Goal: Task Accomplishment & Management: Manage account settings

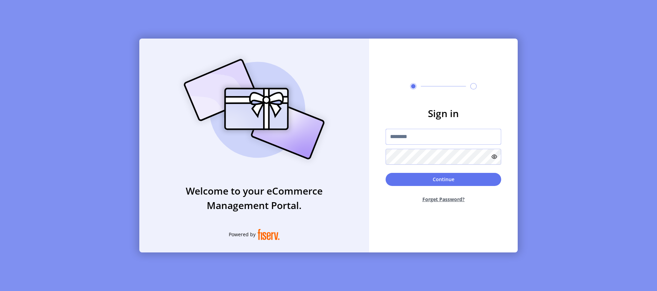
type input "**********"
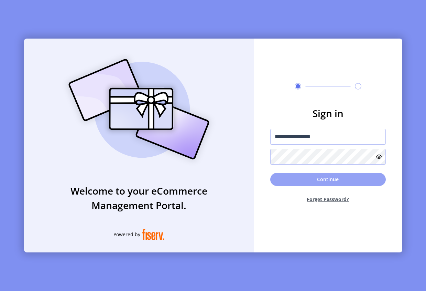
click at [328, 179] on button "Continue" at bounding box center [328, 179] width 116 height 13
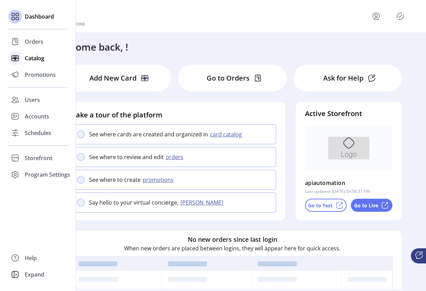
click at [34, 64] on div "Catalog" at bounding box center [38, 58] width 60 height 17
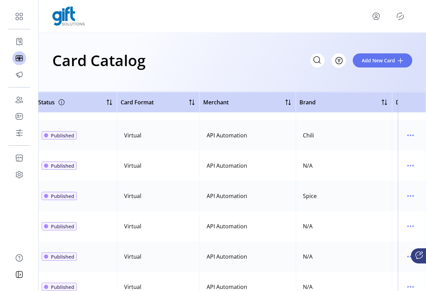
scroll to position [137, 161]
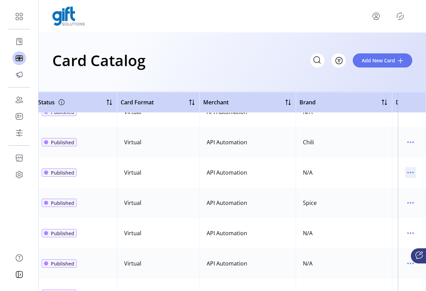
click at [406, 172] on icon "menu" at bounding box center [410, 172] width 11 height 11
click at [379, 197] on span "Edit Details" at bounding box center [378, 197] width 57 height 6
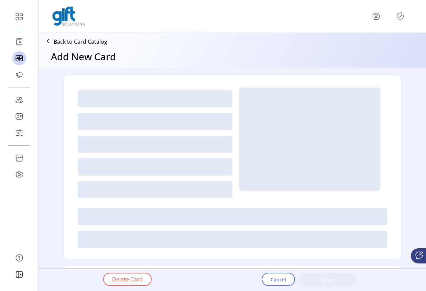
type textarea "**********"
type input "*"
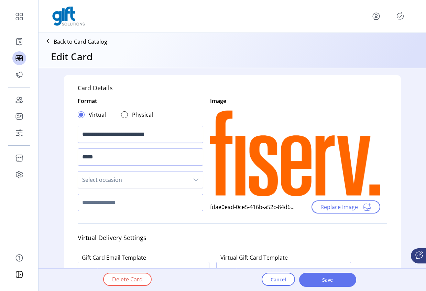
click at [92, 204] on input "text" at bounding box center [141, 202] width 126 height 17
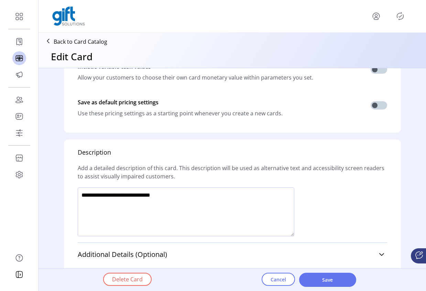
scroll to position [449, 0]
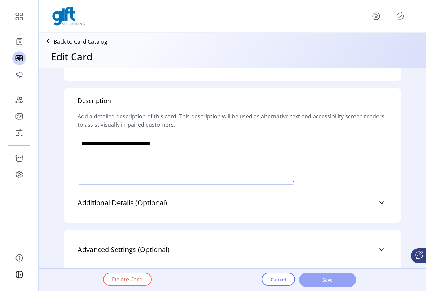
type input "**********"
click at [326, 281] on span "Save" at bounding box center [327, 279] width 39 height 7
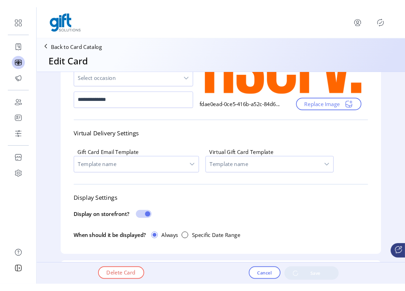
scroll to position [0, 0]
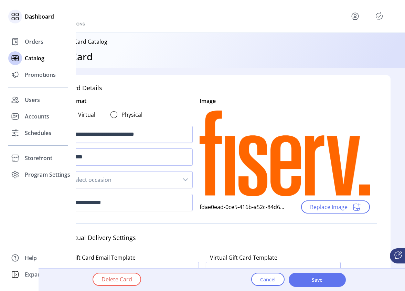
click at [32, 17] on span "Dashboard" at bounding box center [39, 16] width 29 height 8
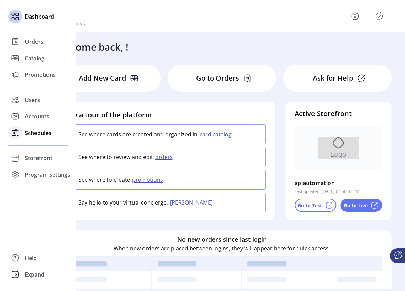
click at [32, 136] on span "Schedules" at bounding box center [38, 133] width 26 height 8
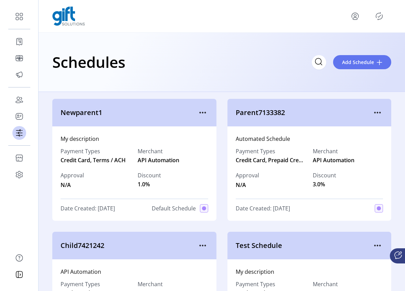
click at [168, 206] on span "Default Schedule" at bounding box center [174, 208] width 44 height 8
click at [160, 207] on span "Default Schedule" at bounding box center [174, 208] width 44 height 8
click at [201, 111] on icon "menu" at bounding box center [202, 112] width 11 height 11
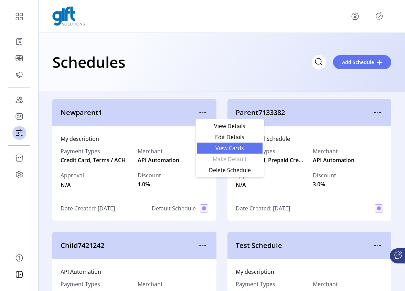
click at [219, 147] on span "View Cards" at bounding box center [229, 148] width 57 height 6
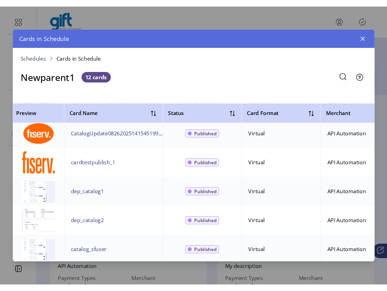
scroll to position [224, 0]
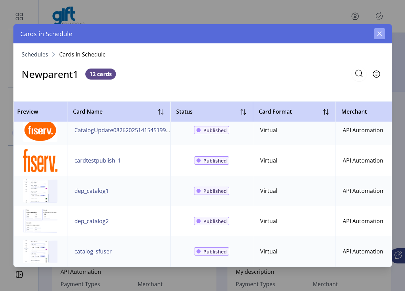
click at [379, 34] on icon "button" at bounding box center [379, 34] width 4 height 4
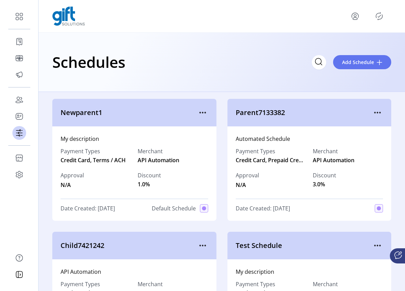
click at [377, 22] on div at bounding box center [221, 16] width 339 height 19
click at [376, 19] on icon "Publisher Panel" at bounding box center [379, 16] width 11 height 11
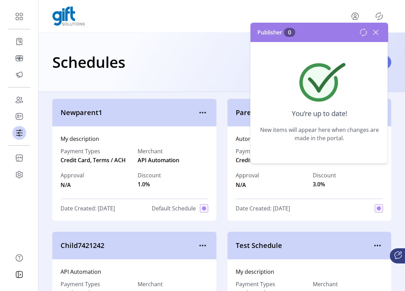
drag, startPoint x: 376, startPoint y: 28, endPoint x: 378, endPoint y: 35, distance: 6.9
click at [376, 29] on icon at bounding box center [375, 32] width 11 height 11
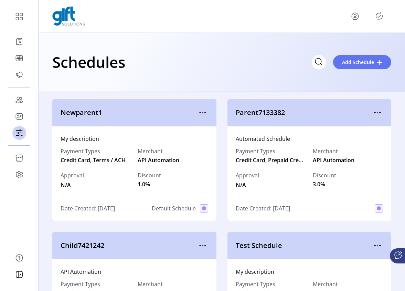
drag, startPoint x: 405, startPoint y: 184, endPoint x: 387, endPoint y: 180, distance: 18.4
click at [387, 180] on div "Newparent1 My description Payment Types Credit Card, Terms / ACH Merchant API A…" at bounding box center [222, 191] width 366 height 199
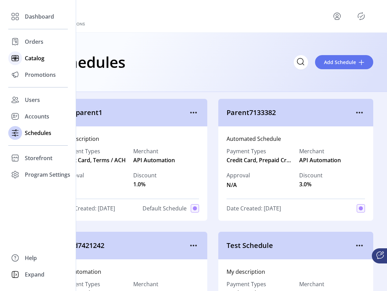
click at [40, 58] on span "Catalog" at bounding box center [35, 58] width 20 height 8
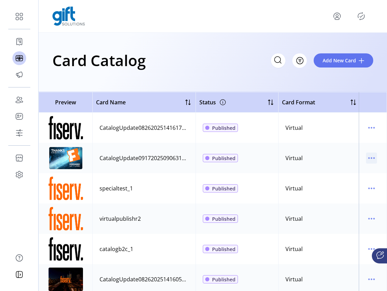
click at [369, 159] on icon "menu" at bounding box center [371, 157] width 11 height 11
click at [348, 181] on span "Edit Details" at bounding box center [338, 183] width 57 height 6
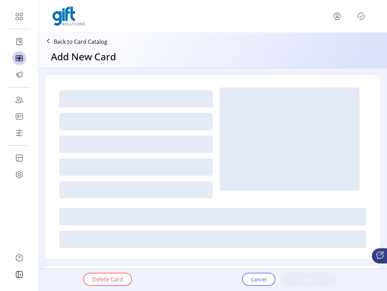
type textarea "**********"
type input "*"
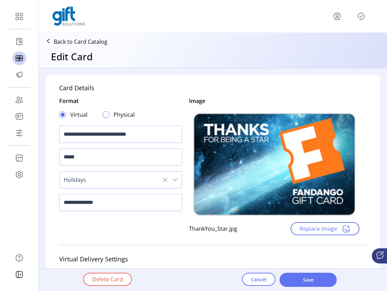
click at [107, 115] on div at bounding box center [106, 114] width 7 height 7
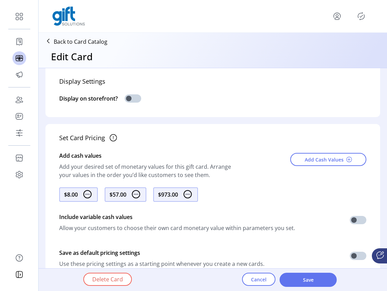
scroll to position [144, 0]
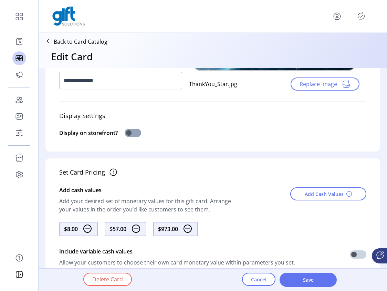
click at [131, 131] on span at bounding box center [133, 133] width 17 height 8
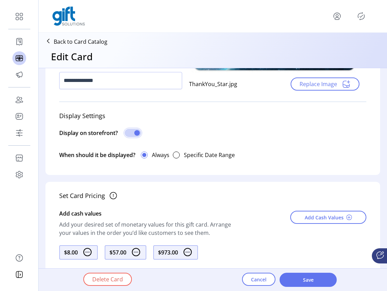
scroll to position [4, 2]
click at [304, 278] on span "Save" at bounding box center [307, 279] width 39 height 7
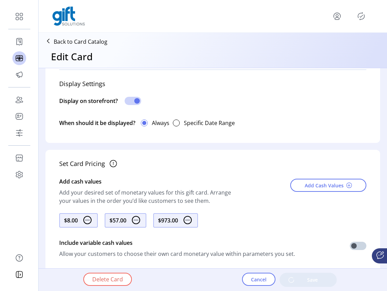
scroll to position [404, 0]
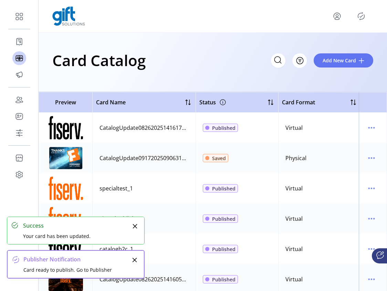
click at [363, 18] on icon "Publisher Panel" at bounding box center [361, 16] width 7 height 8
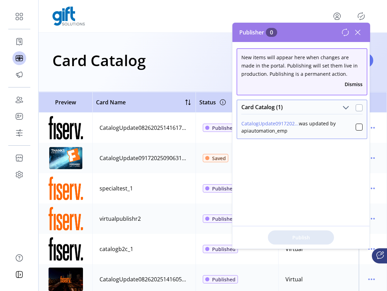
click at [355, 110] on div at bounding box center [358, 107] width 7 height 7
click at [297, 236] on span "Publish 1 Items" at bounding box center [301, 237] width 48 height 7
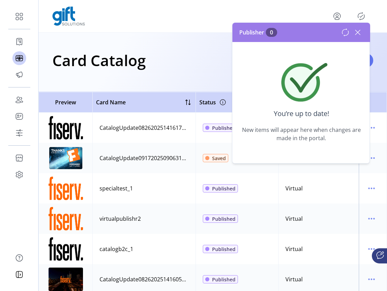
click at [358, 33] on icon at bounding box center [357, 32] width 11 height 11
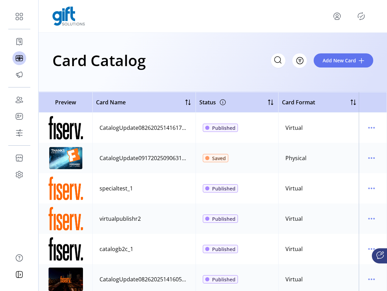
scroll to position [15, 0]
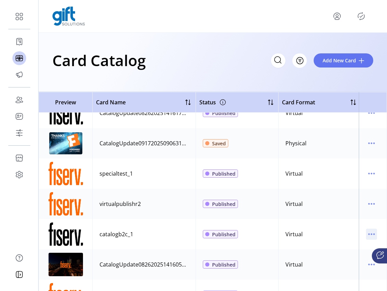
click at [366, 237] on icon "menu" at bounding box center [371, 233] width 11 height 11
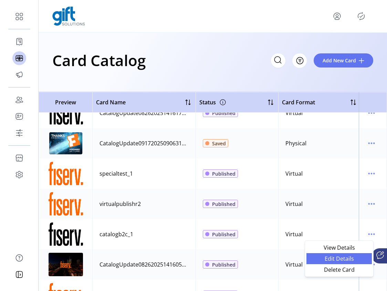
click at [345, 260] on span "Edit Details" at bounding box center [338, 259] width 57 height 6
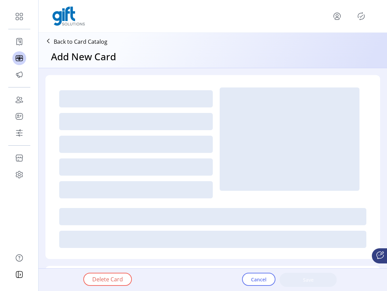
type textarea "****"
type input "*"
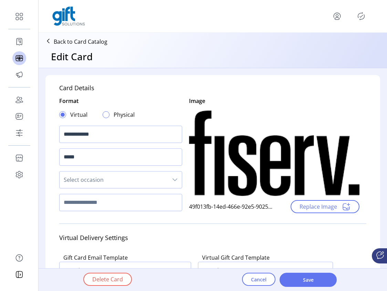
click at [107, 115] on div at bounding box center [106, 114] width 7 height 7
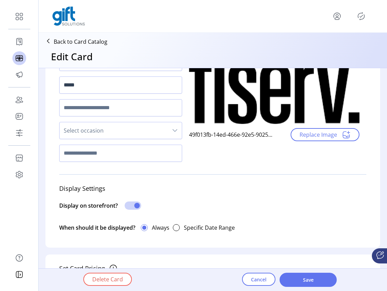
scroll to position [72, 0]
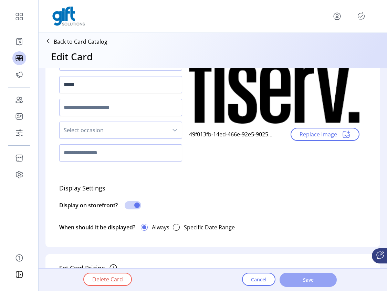
click at [305, 281] on span "Save" at bounding box center [307, 279] width 39 height 7
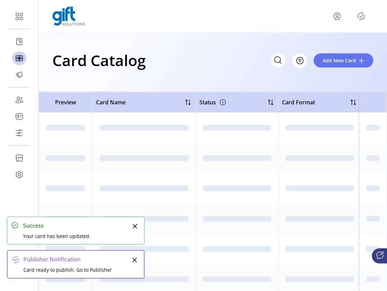
click at [359, 17] on icon "Publisher Panel" at bounding box center [360, 16] width 11 height 11
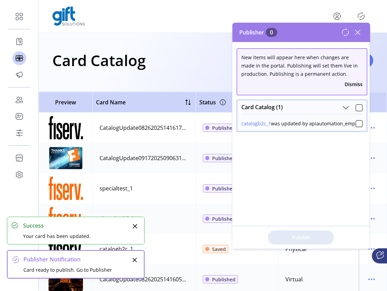
click at [356, 111] on div at bounding box center [358, 107] width 7 height 7
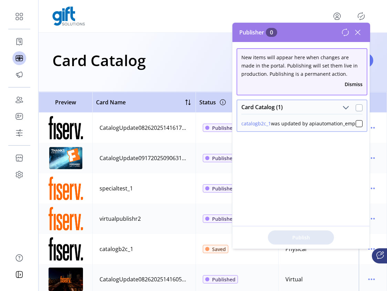
click at [355, 108] on div at bounding box center [358, 107] width 7 height 7
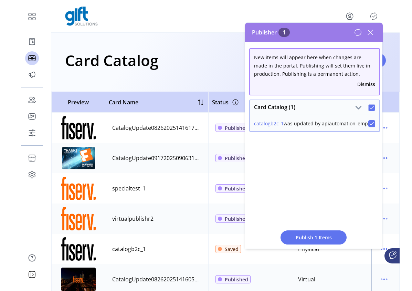
scroll to position [4, 2]
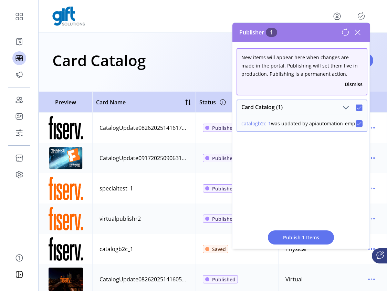
drag, startPoint x: 309, startPoint y: 237, endPoint x: 306, endPoint y: 240, distance: 4.0
click at [309, 237] on span "Publish 1 Items" at bounding box center [301, 237] width 48 height 7
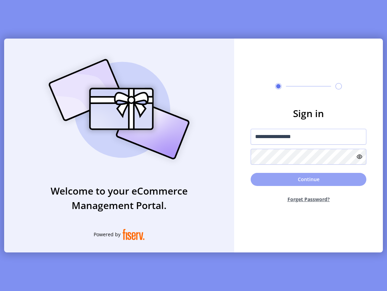
click at [306, 180] on button "Continue" at bounding box center [308, 179] width 116 height 13
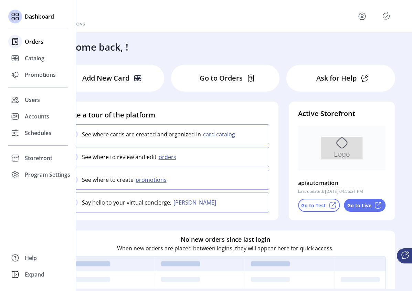
click at [30, 49] on div "Orders" at bounding box center [38, 41] width 60 height 17
click at [31, 43] on span "Orders" at bounding box center [34, 41] width 19 height 8
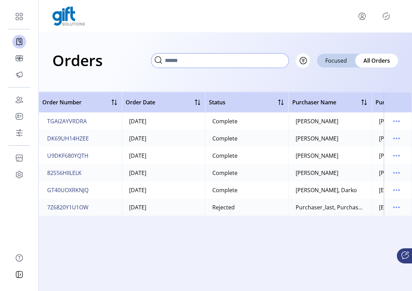
click at [249, 62] on input "text" at bounding box center [220, 60] width 138 height 14
paste input "**********"
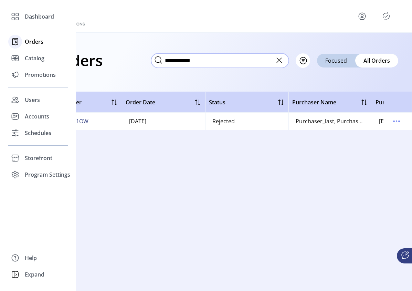
type input "**********"
click at [20, 47] on div at bounding box center [15, 41] width 14 height 17
click at [35, 58] on span "Catalog" at bounding box center [35, 58] width 20 height 8
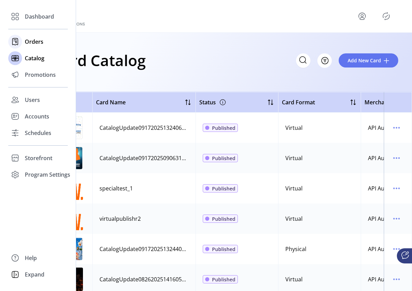
click at [31, 40] on span "Orders" at bounding box center [34, 41] width 19 height 8
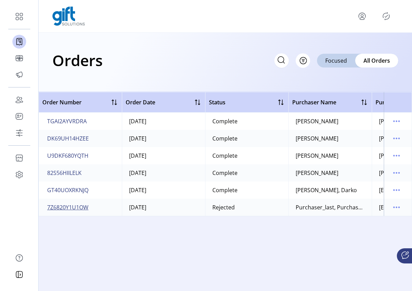
click at [74, 207] on span "7Z6820Y1U1OW" at bounding box center [67, 207] width 41 height 8
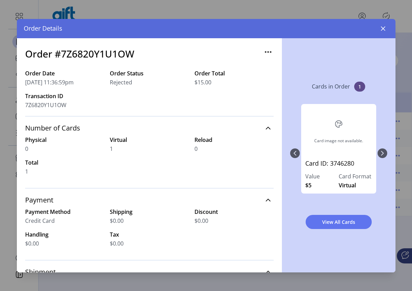
click at [389, 28] on div "Order Details" at bounding box center [206, 28] width 378 height 19
click at [383, 28] on icon "button" at bounding box center [382, 28] width 4 height 4
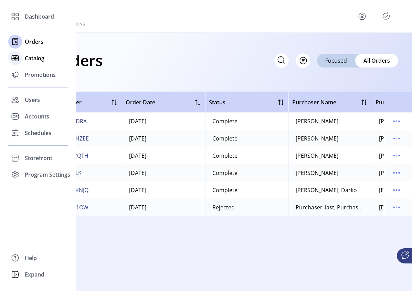
click at [33, 59] on span "Catalog" at bounding box center [35, 58] width 20 height 8
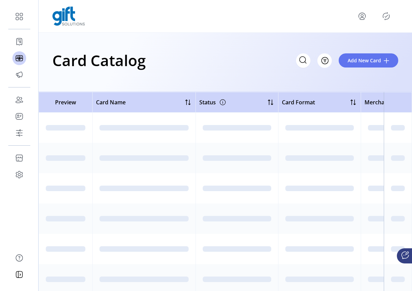
click at [295, 64] on div "Card Catalog Filter Add New Card" at bounding box center [225, 60] width 346 height 24
click at [304, 57] on input "Search" at bounding box center [242, 60] width 138 height 14
paste input "**********"
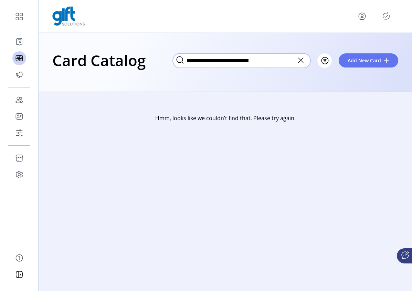
type input "**********"
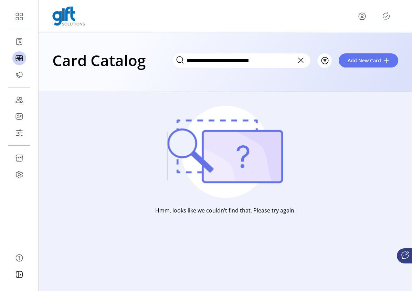
click at [302, 60] on icon at bounding box center [300, 60] width 11 height 11
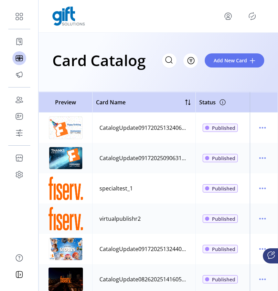
drag, startPoint x: 278, startPoint y: 172, endPoint x: 358, endPoint y: 168, distance: 80.2
click at [278, 168] on html "Dashboard Orders Catalog Promotions Users Accounts Schedules Storefront Configu…" at bounding box center [139, 145] width 278 height 291
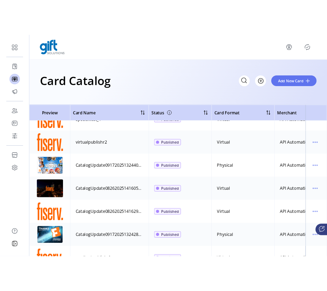
scroll to position [76, 0]
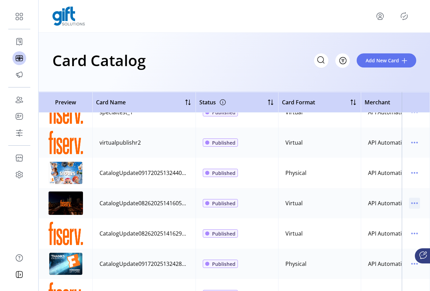
click at [410, 204] on icon "menu" at bounding box center [414, 202] width 11 height 11
click at [384, 228] on span "Edit Details" at bounding box center [381, 228] width 57 height 6
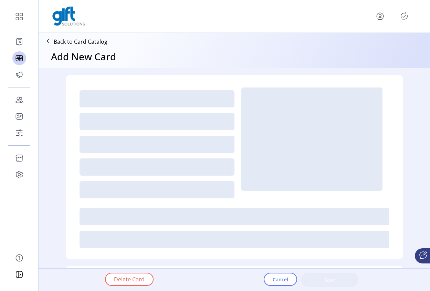
type textarea "**********"
type input "*"
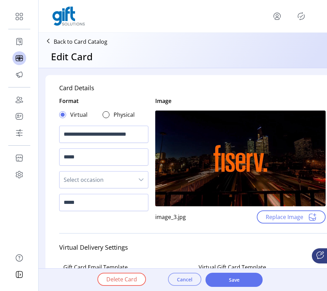
click at [187, 277] on span "Cancel" at bounding box center [184, 279] width 15 height 7
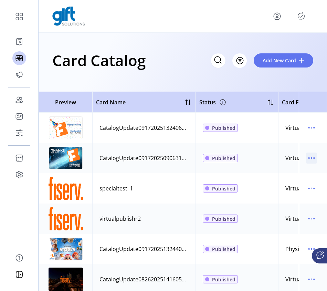
click at [310, 155] on icon "menu" at bounding box center [311, 157] width 11 height 11
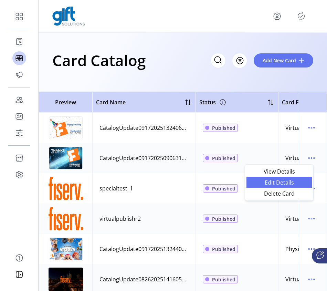
click at [283, 182] on span "Edit Details" at bounding box center [278, 183] width 57 height 6
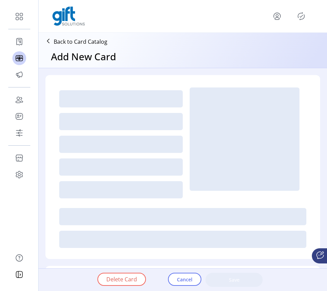
type textarea "**********"
type input "*"
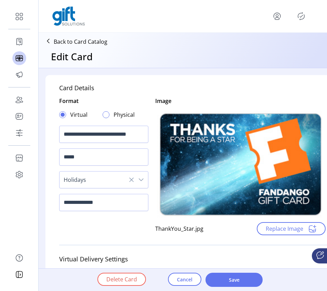
click at [104, 116] on div at bounding box center [106, 114] width 7 height 7
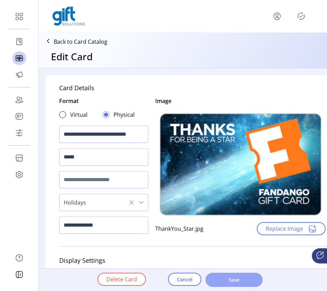
click at [229, 280] on span "Save" at bounding box center [233, 279] width 39 height 7
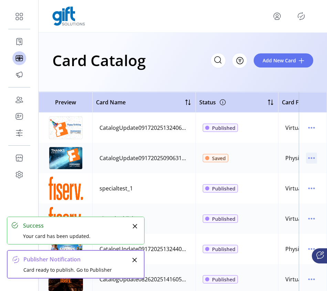
click at [309, 157] on icon "menu" at bounding box center [311, 157] width 11 height 11
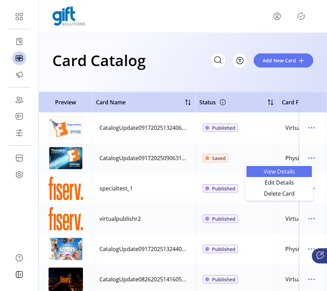
click at [284, 172] on span "View Details" at bounding box center [278, 172] width 57 height 6
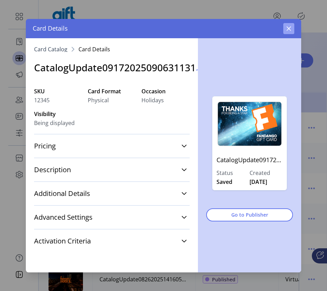
click at [293, 31] on button "button" at bounding box center [288, 28] width 11 height 11
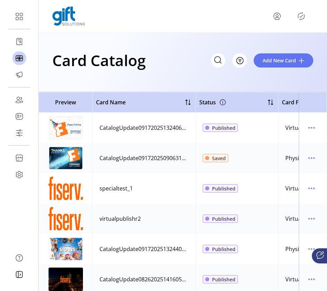
click at [302, 18] on icon "Publisher Panel" at bounding box center [300, 16] width 11 height 11
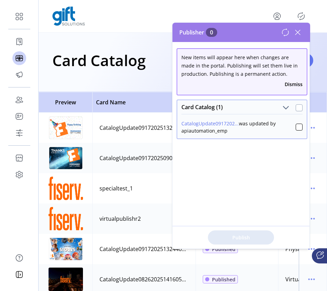
click at [295, 107] on div at bounding box center [298, 107] width 7 height 7
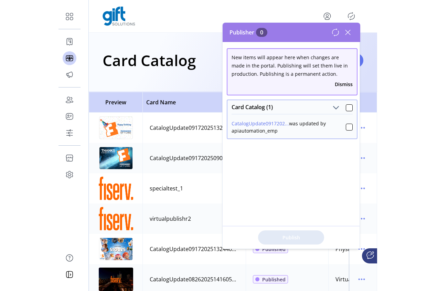
scroll to position [4, 2]
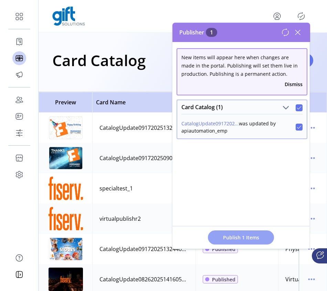
click at [227, 234] on span "Publish 1 Items" at bounding box center [241, 237] width 48 height 7
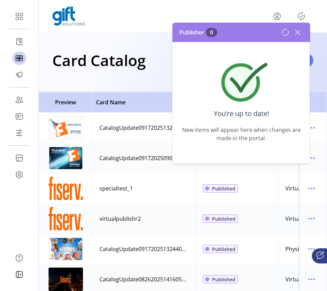
click at [297, 34] on icon at bounding box center [297, 32] width 11 height 11
click at [297, 34] on div "Card Catalog Filter Add New Card" at bounding box center [183, 62] width 288 height 59
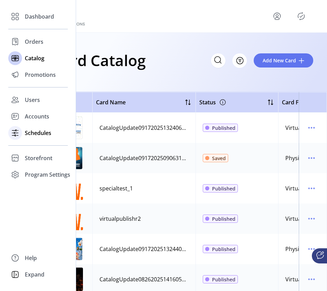
click at [28, 135] on span "Schedules" at bounding box center [38, 133] width 26 height 8
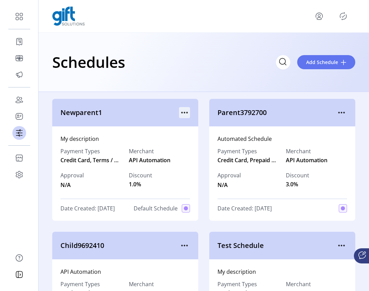
click at [183, 111] on icon "menu" at bounding box center [184, 112] width 11 height 11
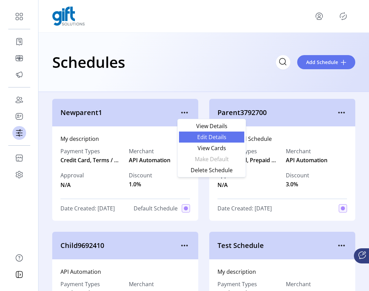
click at [217, 137] on span "Edit Details" at bounding box center [211, 137] width 57 height 6
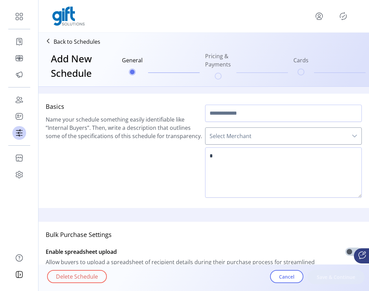
type input "**********"
type textarea "**********"
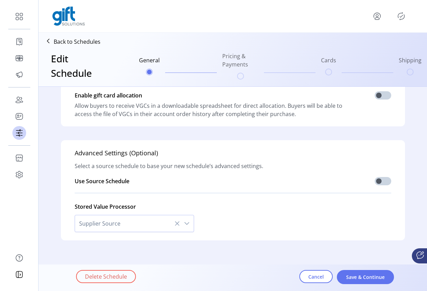
scroll to position [200, 0]
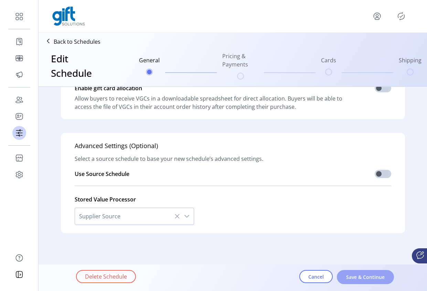
click at [363, 274] on span "Save & Continue" at bounding box center [365, 276] width 39 height 7
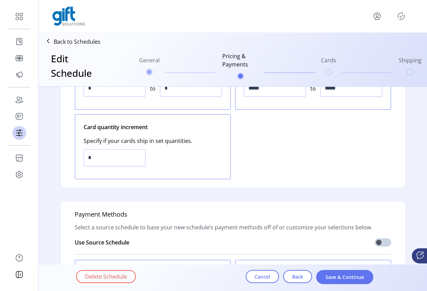
scroll to position [67, 0]
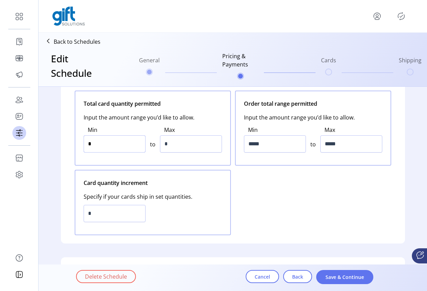
click at [90, 145] on input "*" at bounding box center [115, 143] width 62 height 17
type input "*"
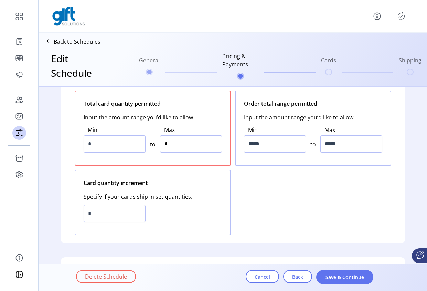
drag, startPoint x: 173, startPoint y: 142, endPoint x: 151, endPoint y: 143, distance: 22.4
click at [151, 143] on div "Min * to Max *" at bounding box center [153, 138] width 138 height 35
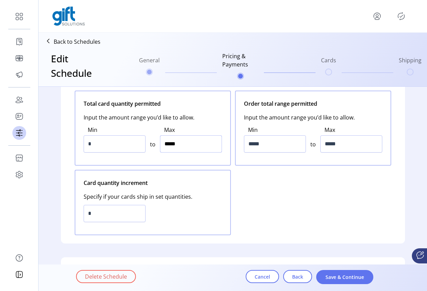
type input "******"
click at [266, 144] on input "*****" at bounding box center [275, 143] width 62 height 17
click at [250, 143] on input "*****" at bounding box center [275, 143] width 62 height 17
click at [327, 142] on input "*****" at bounding box center [351, 143] width 62 height 17
click at [255, 144] on input "*****" at bounding box center [275, 143] width 62 height 17
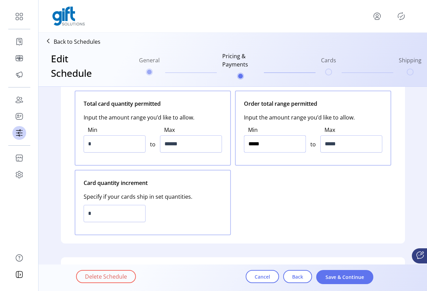
type input "*****"
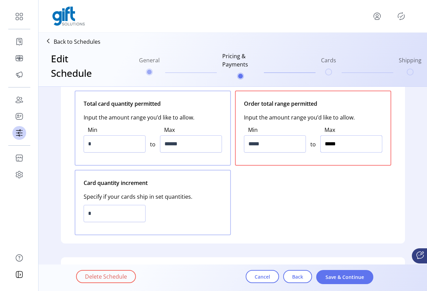
click at [326, 143] on input "*****" at bounding box center [351, 143] width 62 height 17
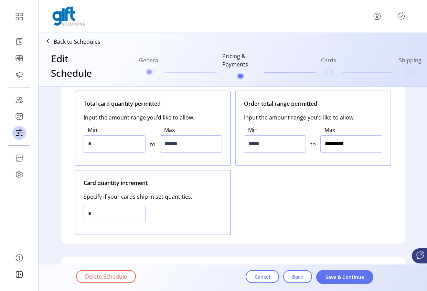
type input "**********"
click at [93, 215] on input "*" at bounding box center [115, 213] width 62 height 17
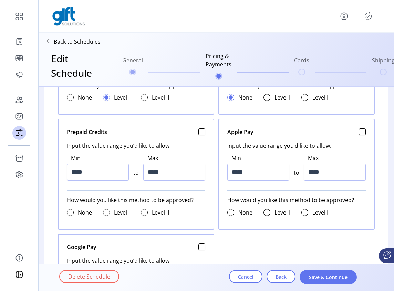
scroll to position [259, 0]
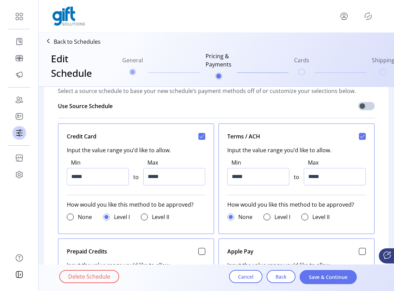
click at [104, 217] on span at bounding box center [106, 217] width 4 height 4
click at [105, 216] on span at bounding box center [106, 217] width 4 height 4
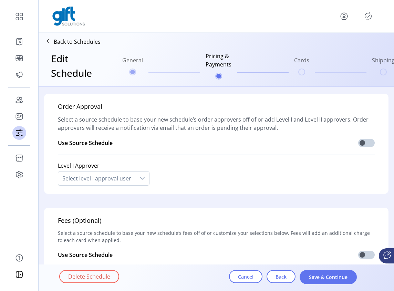
scroll to position [651, 0]
click at [136, 177] on div at bounding box center [142, 179] width 14 height 14
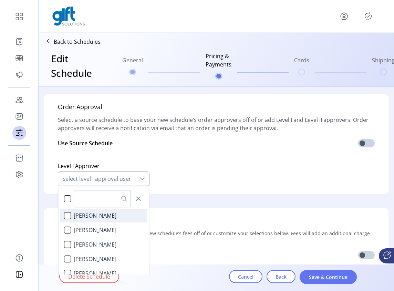
scroll to position [4, 31]
click at [64, 229] on div "Doe Nicole" at bounding box center [67, 229] width 7 height 7
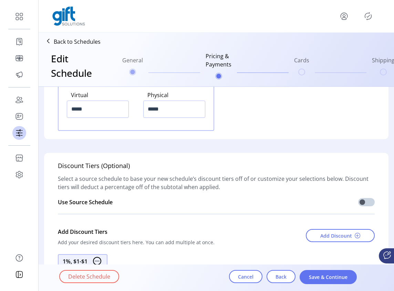
scroll to position [992, 0]
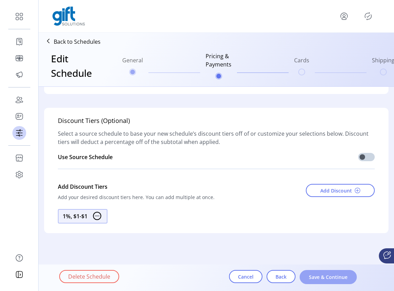
click at [320, 278] on span "Save & Continue" at bounding box center [327, 276] width 39 height 7
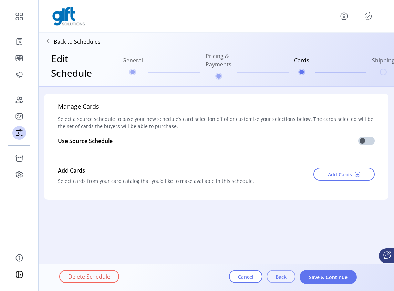
click at [282, 277] on span "Back" at bounding box center [280, 276] width 11 height 7
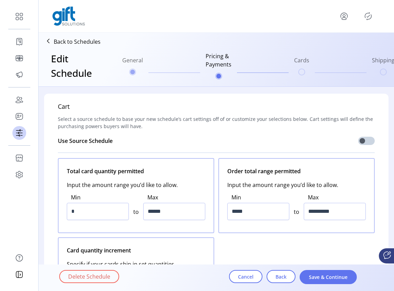
click at [282, 277] on span "Back" at bounding box center [280, 276] width 11 height 7
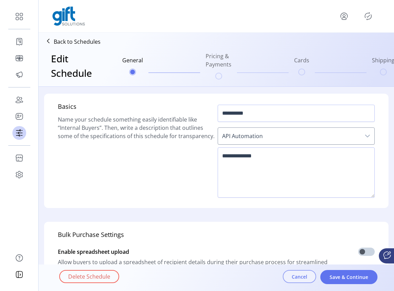
click at [298, 274] on span "Cancel" at bounding box center [298, 276] width 15 height 7
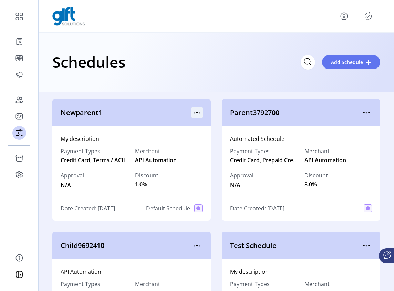
click at [194, 112] on icon "menu" at bounding box center [196, 112] width 11 height 11
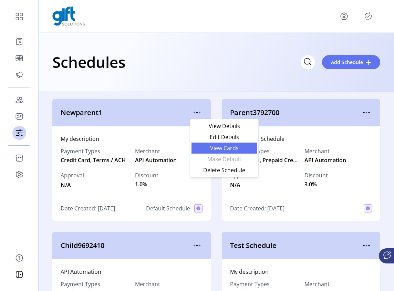
click at [228, 148] on span "View Cards" at bounding box center [223, 148] width 57 height 6
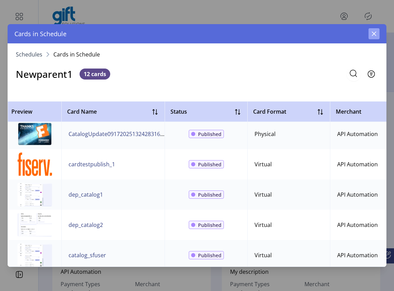
scroll to position [210, 0]
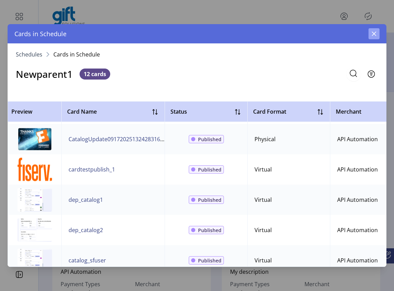
click at [373, 33] on icon "button" at bounding box center [373, 34] width 4 height 4
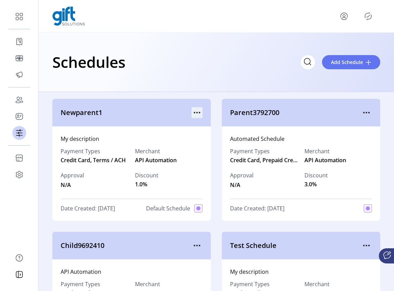
click at [196, 112] on icon "menu" at bounding box center [196, 112] width 1 height 1
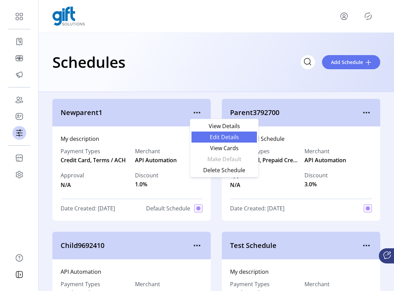
click at [234, 139] on span "Edit Details" at bounding box center [223, 137] width 57 height 6
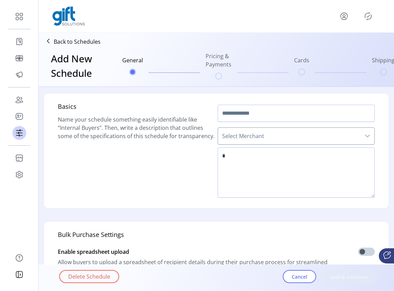
type input "**********"
type textarea "**********"
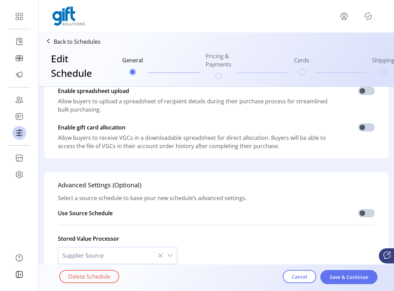
scroll to position [200, 0]
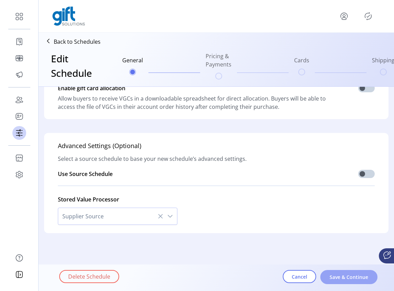
click at [347, 279] on span "Save & Continue" at bounding box center [348, 276] width 39 height 7
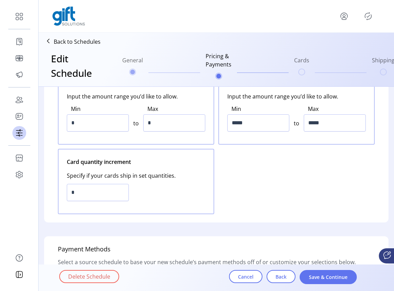
scroll to position [0, 0]
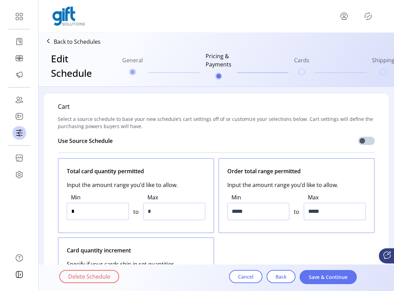
click at [71, 210] on input "*" at bounding box center [98, 211] width 62 height 17
click at [73, 214] on input "*" at bounding box center [98, 211] width 62 height 17
type input "*"
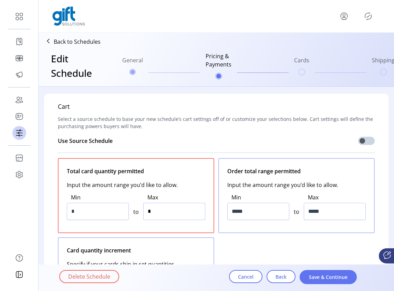
drag, startPoint x: 146, startPoint y: 212, endPoint x: 164, endPoint y: 214, distance: 19.1
click at [146, 212] on input "*" at bounding box center [174, 211] width 62 height 17
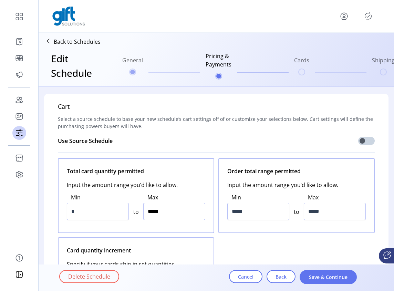
type input "******"
click at [237, 213] on input "*****" at bounding box center [258, 211] width 62 height 17
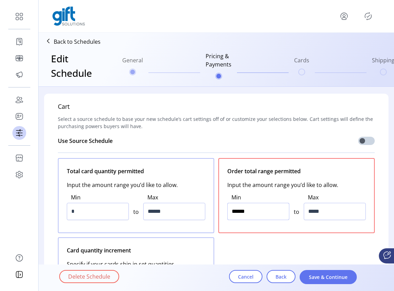
type input "*****"
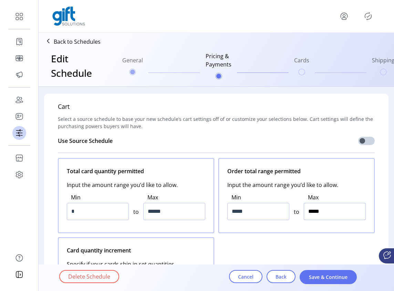
click at [308, 212] on input "*****" at bounding box center [334, 211] width 62 height 17
type input "**********"
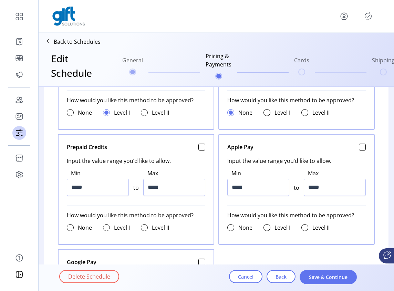
scroll to position [308, 0]
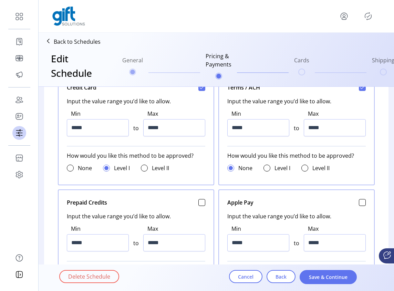
click at [105, 168] on span at bounding box center [106, 168] width 4 height 4
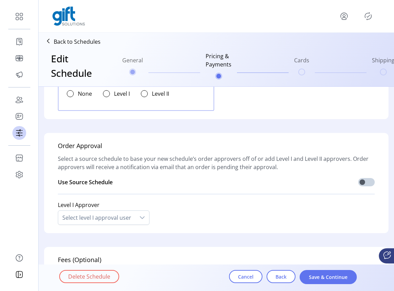
scroll to position [695, 0]
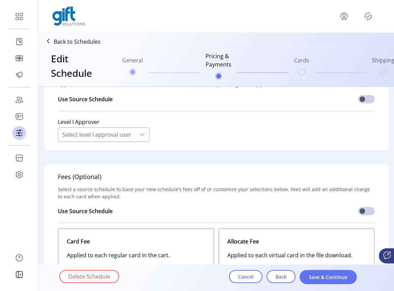
click at [140, 136] on icon at bounding box center [142, 135] width 6 height 6
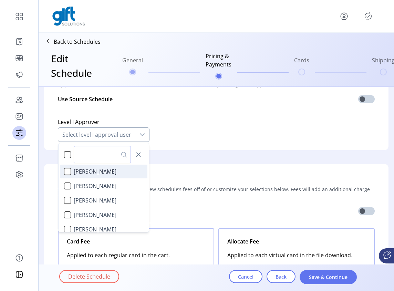
scroll to position [4, 31]
click at [64, 185] on div "Doe Nicole" at bounding box center [67, 185] width 7 height 7
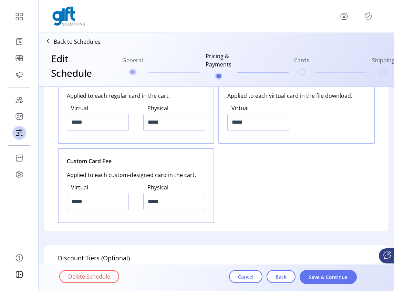
click at [319, 204] on div "Card Fee Applied to each regular card in the cart. Virtual ***** Physical *****…" at bounding box center [216, 146] width 316 height 154
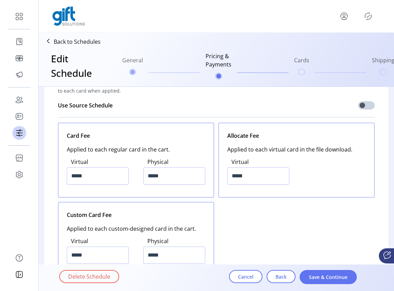
scroll to position [738, 0]
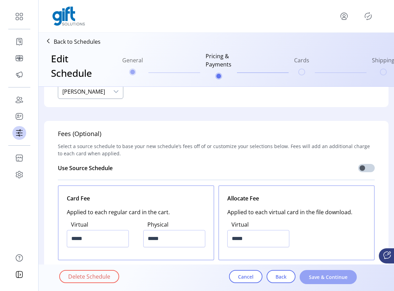
click at [327, 275] on span "Save & Continue" at bounding box center [327, 276] width 39 height 7
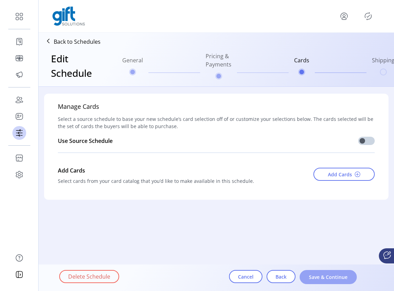
click at [325, 278] on span "Save & Continue" at bounding box center [327, 276] width 39 height 7
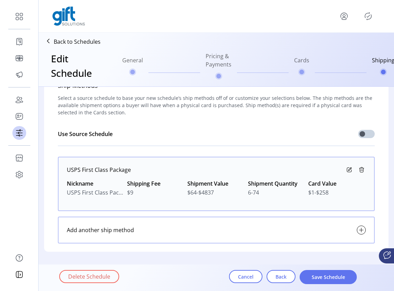
scroll to position [39, 0]
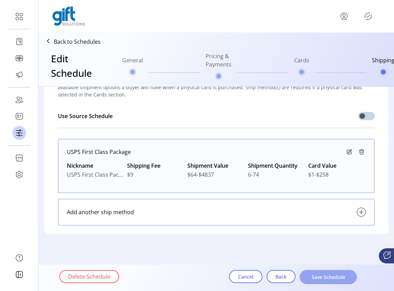
click at [322, 280] on button "Save Schedule" at bounding box center [327, 277] width 57 height 14
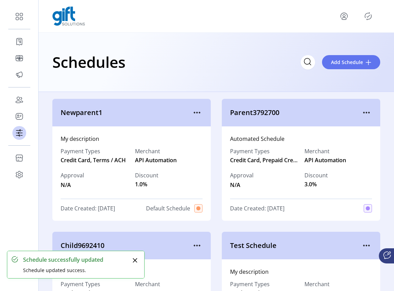
click at [368, 18] on icon "Publisher Panel" at bounding box center [367, 16] width 11 height 11
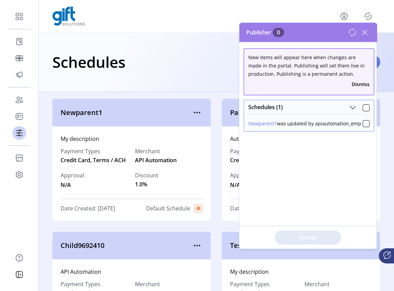
click at [365, 32] on icon at bounding box center [364, 32] width 11 height 11
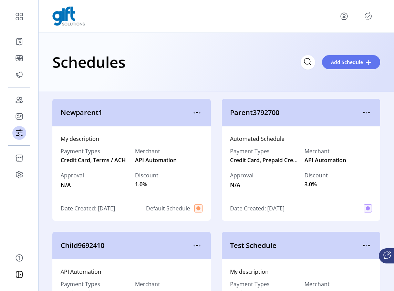
click at [369, 17] on icon "Publisher Panel" at bounding box center [367, 16] width 11 height 11
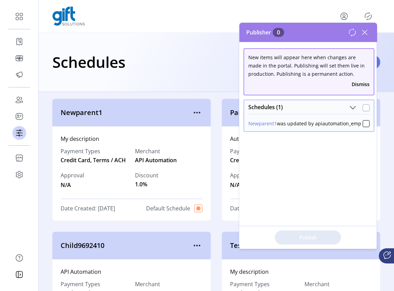
click at [362, 106] on div at bounding box center [365, 107] width 7 height 7
click at [310, 240] on span "Publish 1 Items" at bounding box center [307, 237] width 48 height 7
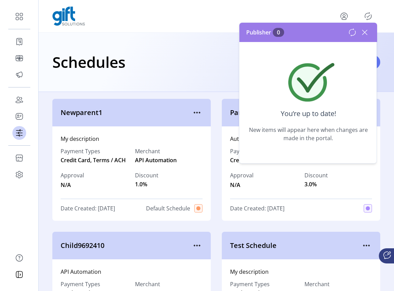
click at [363, 34] on icon at bounding box center [364, 32] width 11 height 11
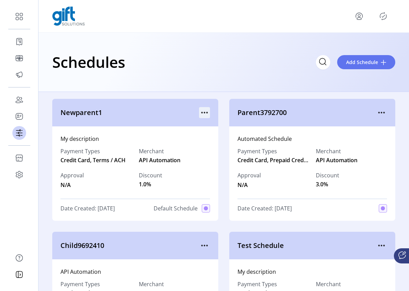
click at [203, 114] on icon "menu" at bounding box center [204, 112] width 11 height 11
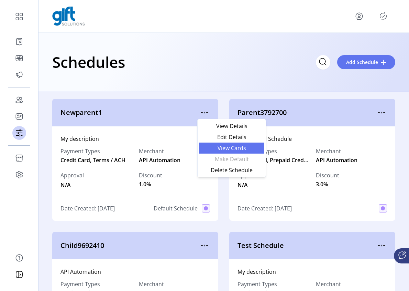
click at [235, 147] on span "View Cards" at bounding box center [231, 148] width 57 height 6
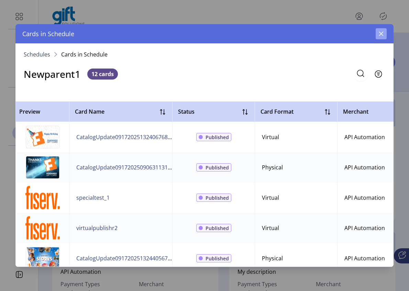
click at [383, 35] on icon "button" at bounding box center [381, 34] width 4 height 4
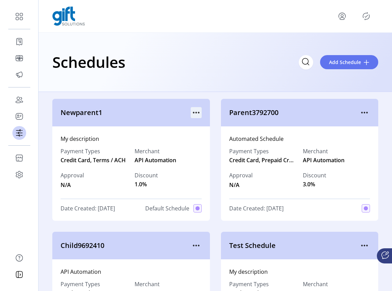
click at [193, 111] on icon "menu" at bounding box center [196, 112] width 11 height 11
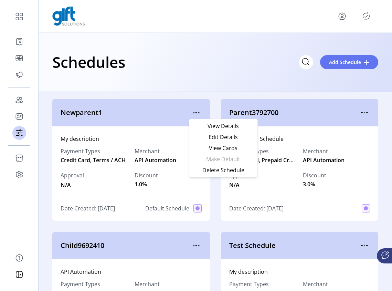
click at [258, 87] on div "Schedules Add Schedule" at bounding box center [215, 62] width 353 height 59
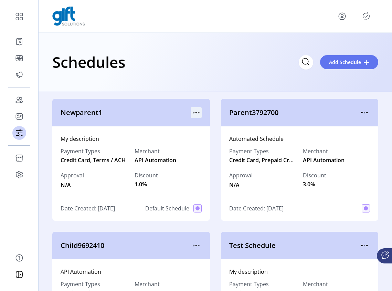
click at [194, 114] on icon "menu" at bounding box center [196, 112] width 11 height 11
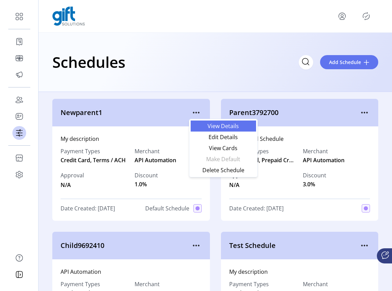
click at [224, 126] on span "View Details" at bounding box center [223, 126] width 57 height 6
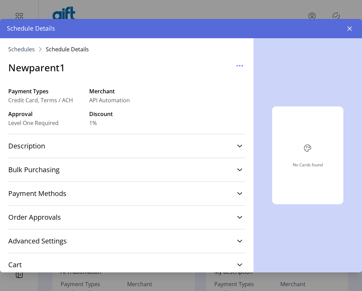
click at [349, 30] on icon "button" at bounding box center [349, 29] width 6 height 6
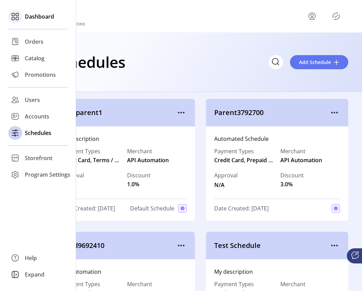
click at [18, 13] on icon at bounding box center [15, 16] width 11 height 11
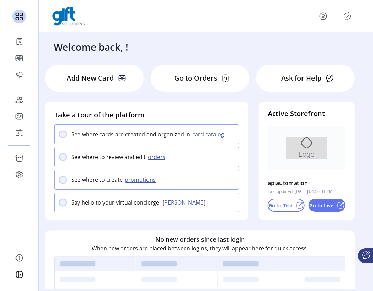
click at [323, 206] on p "Go to Live" at bounding box center [322, 205] width 24 height 7
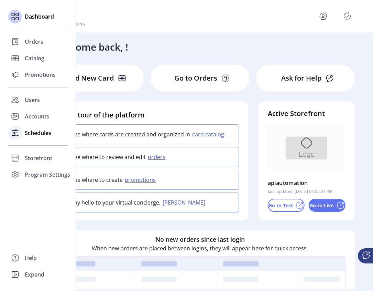
click at [19, 133] on icon at bounding box center [15, 132] width 11 height 11
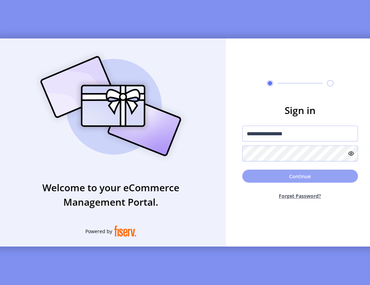
click at [318, 178] on button "Continue" at bounding box center [300, 176] width 116 height 13
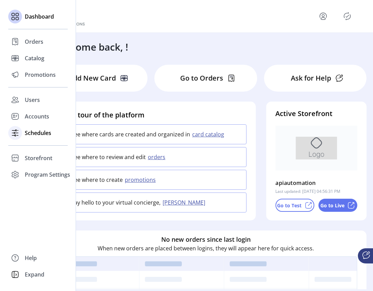
click at [22, 136] on div "Schedules" at bounding box center [38, 133] width 60 height 17
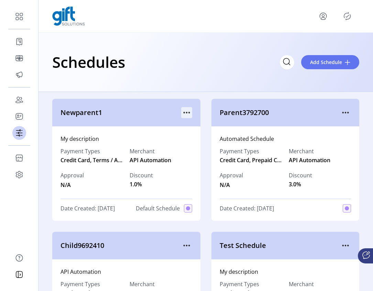
click at [185, 111] on icon "menu" at bounding box center [186, 112] width 11 height 11
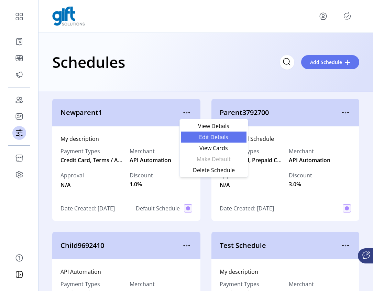
click at [219, 136] on span "Edit Details" at bounding box center [213, 137] width 57 height 6
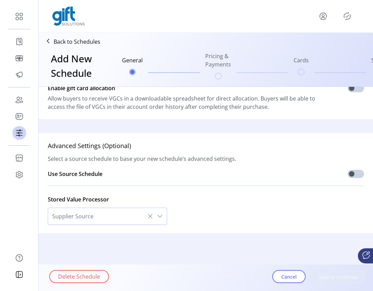
type input "**********"
type textarea "**********"
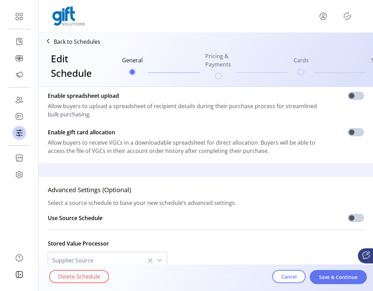
scroll to position [205, 0]
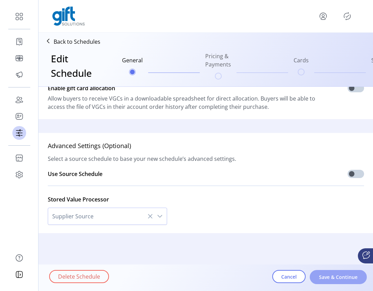
click at [334, 279] on span "Save & Continue" at bounding box center [338, 276] width 39 height 7
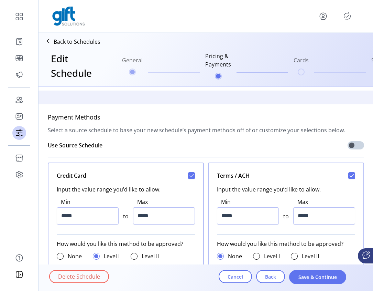
scroll to position [274, 0]
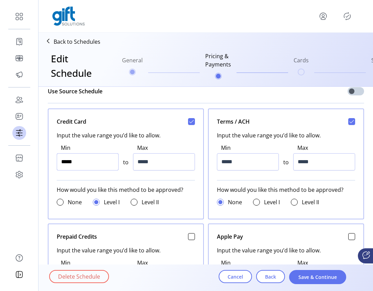
click at [61, 162] on input "*****" at bounding box center [88, 161] width 62 height 17
click at [67, 162] on input "*****" at bounding box center [88, 161] width 62 height 17
type input "*****"
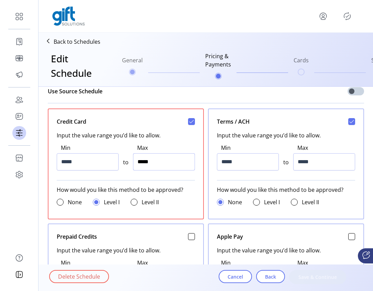
click at [139, 162] on input "*****" at bounding box center [164, 161] width 62 height 17
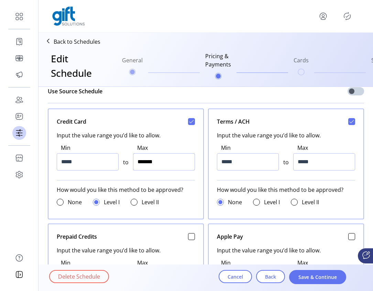
type input "*********"
click at [229, 164] on input "*****" at bounding box center [248, 161] width 62 height 17
type input "*****"
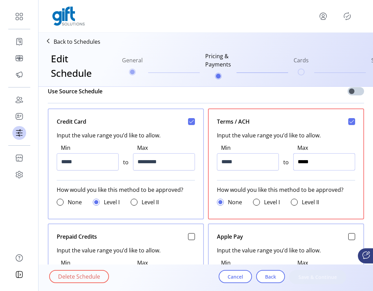
click at [296, 163] on input "*****" at bounding box center [324, 161] width 62 height 17
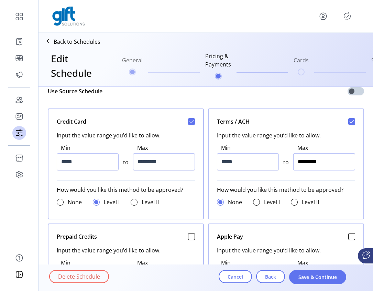
type input "**********"
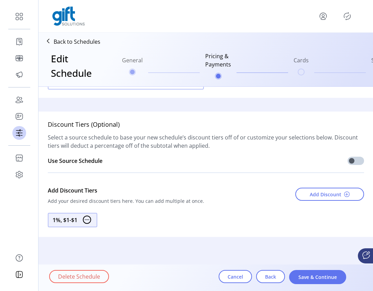
scroll to position [997, 0]
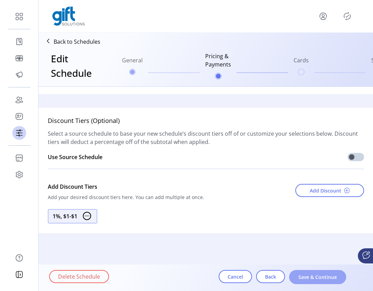
click at [319, 278] on span "Save & Continue" at bounding box center [317, 276] width 39 height 7
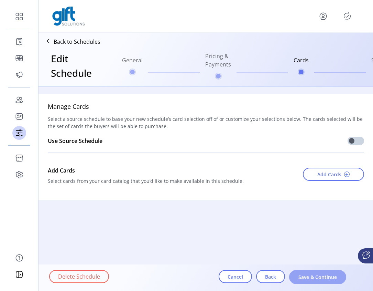
click at [322, 277] on span "Save & Continue" at bounding box center [317, 276] width 39 height 7
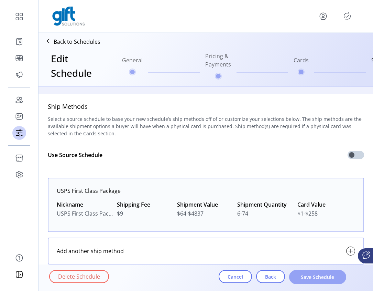
click at [322, 277] on span "Save Schedule" at bounding box center [317, 276] width 39 height 7
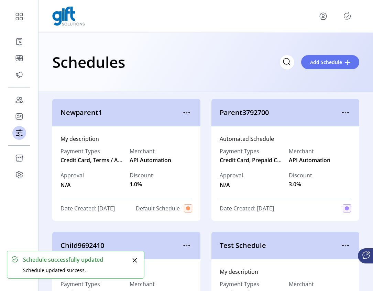
click at [344, 15] on icon "Publisher Panel" at bounding box center [347, 16] width 11 height 11
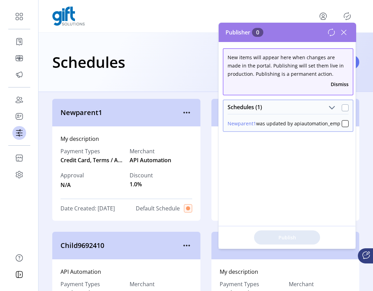
click at [343, 107] on div at bounding box center [345, 107] width 7 height 7
click at [292, 236] on span "Publish 1 Items" at bounding box center [287, 237] width 48 height 7
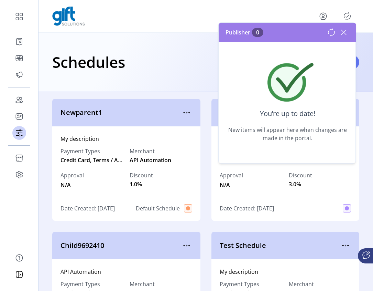
click at [345, 34] on icon at bounding box center [343, 32] width 11 height 11
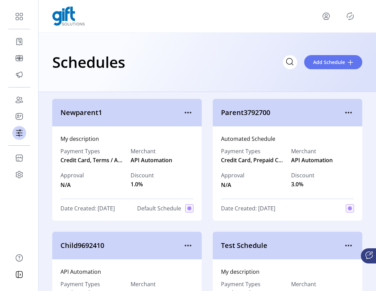
click at [195, 112] on div "Newparent1" at bounding box center [127, 113] width 150 height 28
click at [185, 114] on icon "menu" at bounding box center [188, 112] width 11 height 11
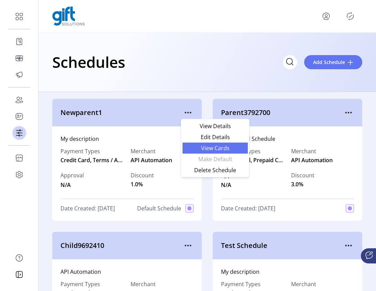
click at [216, 148] on span "View Cards" at bounding box center [215, 148] width 57 height 6
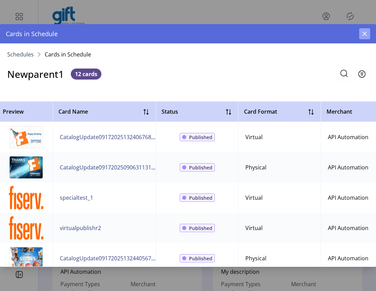
click at [365, 36] on icon "button" at bounding box center [365, 34] width 6 height 6
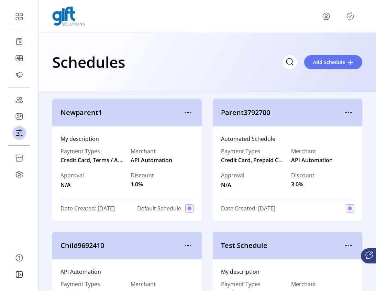
click at [177, 111] on span "Newparent1" at bounding box center [122, 112] width 122 height 10
click at [183, 114] on icon "menu" at bounding box center [188, 112] width 11 height 11
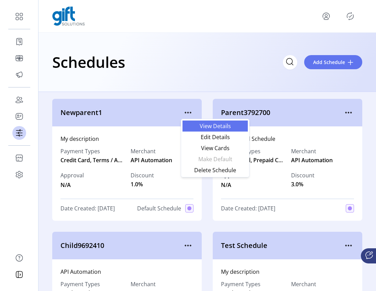
click at [215, 129] on span "View Details" at bounding box center [215, 126] width 57 height 6
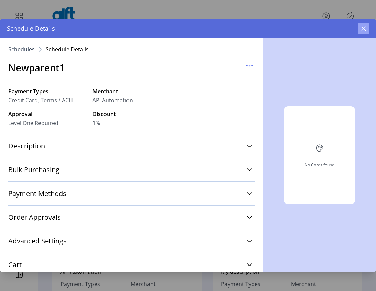
click at [364, 31] on icon "button" at bounding box center [364, 29] width 6 height 6
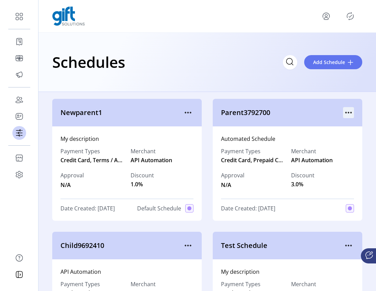
click at [343, 113] on icon "menu" at bounding box center [348, 112] width 11 height 11
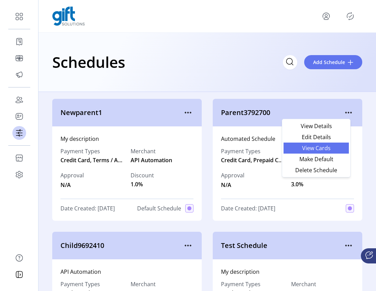
click at [329, 149] on span "View Cards" at bounding box center [316, 148] width 57 height 6
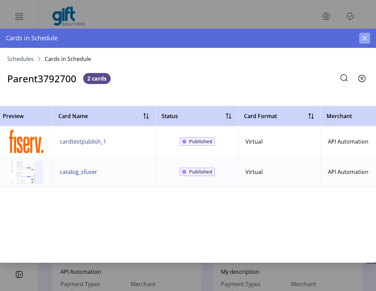
click at [364, 40] on icon "button" at bounding box center [365, 38] width 6 height 6
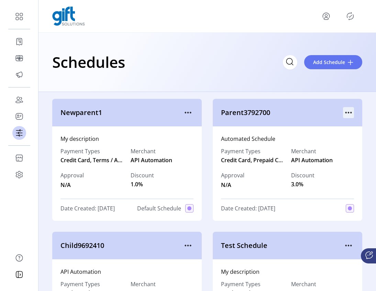
click at [347, 111] on icon "menu" at bounding box center [348, 112] width 11 height 11
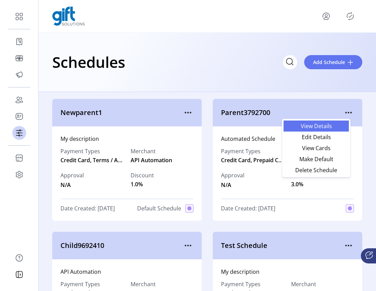
click at [329, 127] on span "View Details" at bounding box center [316, 126] width 57 height 6
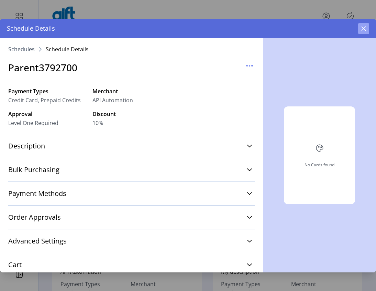
click at [365, 27] on icon "button" at bounding box center [364, 28] width 4 height 4
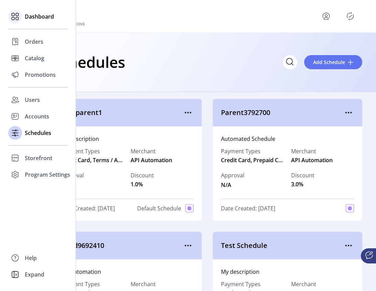
click at [17, 18] on icon at bounding box center [15, 16] width 11 height 11
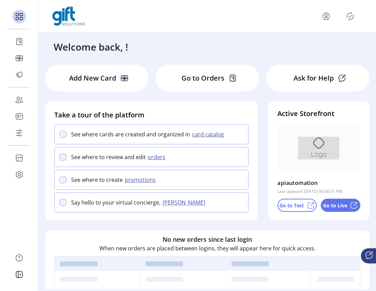
click at [342, 203] on p "Go to Live" at bounding box center [335, 205] width 24 height 7
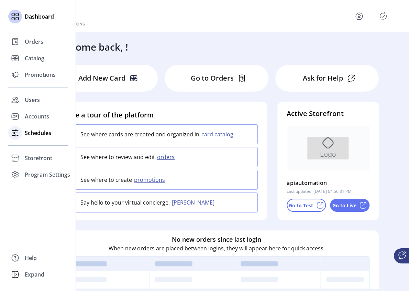
click at [20, 138] on div at bounding box center [15, 133] width 14 height 17
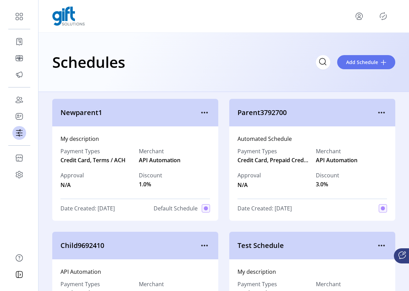
click at [359, 22] on div at bounding box center [223, 16] width 343 height 19
drag, startPoint x: 359, startPoint y: 17, endPoint x: 360, endPoint y: 22, distance: 4.5
click at [359, 17] on icon "menu" at bounding box center [359, 16] width 11 height 11
click at [336, 42] on span "Sign Out" at bounding box center [335, 44] width 52 height 6
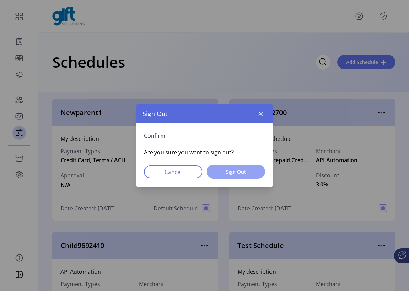
click at [246, 173] on span "Sign Out" at bounding box center [236, 171] width 41 height 7
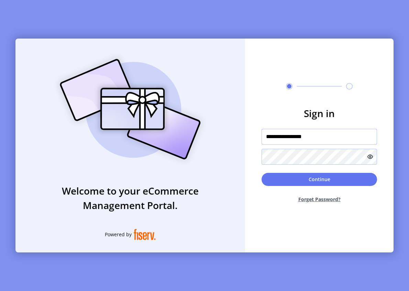
click at [320, 137] on input "**********" at bounding box center [320, 137] width 116 height 16
type input "**********"
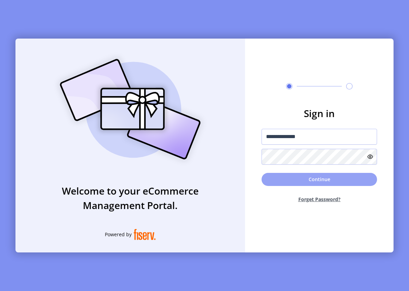
click at [316, 182] on button "Continue" at bounding box center [320, 179] width 116 height 13
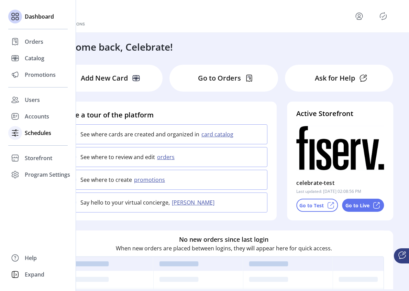
click at [20, 132] on div at bounding box center [15, 133] width 14 height 14
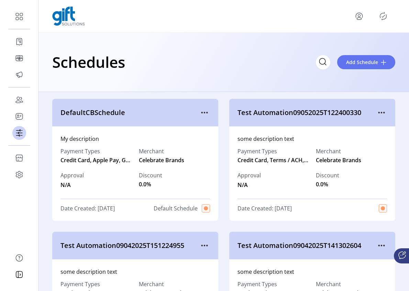
click at [386, 16] on icon "Publisher Panel" at bounding box center [383, 16] width 11 height 11
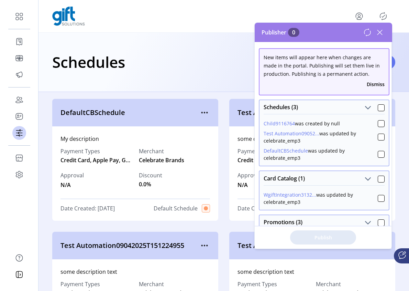
click at [379, 32] on icon at bounding box center [380, 32] width 11 height 11
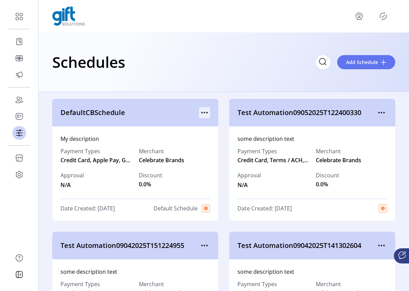
click at [202, 112] on icon "menu" at bounding box center [202, 112] width 1 height 1
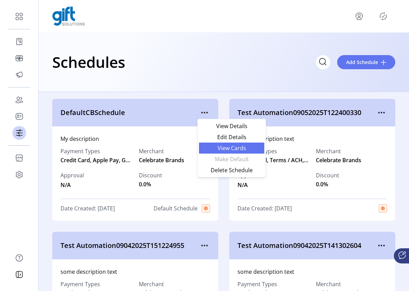
click at [228, 151] on span "View Cards" at bounding box center [231, 148] width 57 height 6
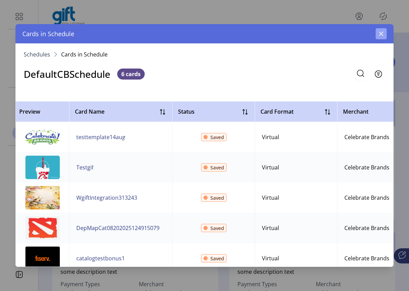
click at [384, 32] on icon "button" at bounding box center [382, 34] width 6 height 6
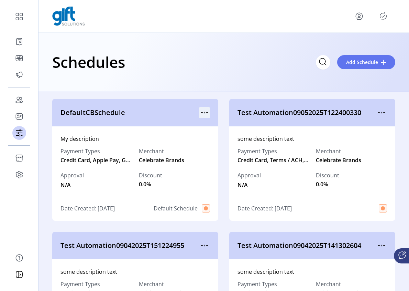
click at [207, 112] on icon "menu" at bounding box center [207, 112] width 1 height 1
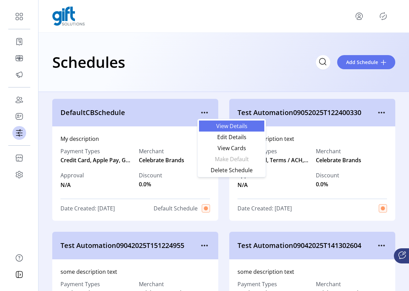
click at [231, 126] on span "View Details" at bounding box center [231, 126] width 57 height 6
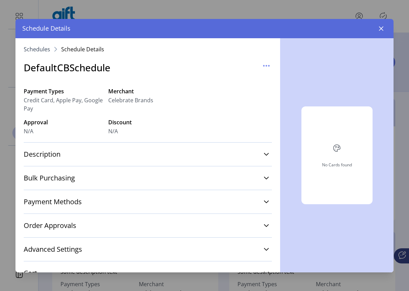
click at [381, 32] on button "button" at bounding box center [381, 28] width 11 height 11
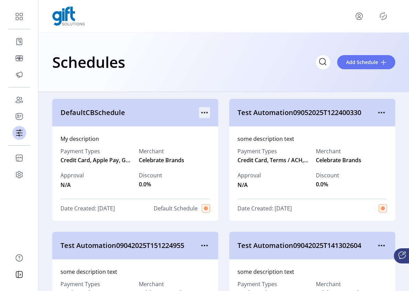
click at [205, 114] on icon "menu" at bounding box center [204, 112] width 11 height 11
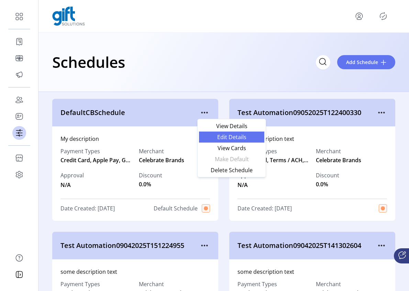
click at [236, 139] on span "Edit Details" at bounding box center [231, 137] width 57 height 6
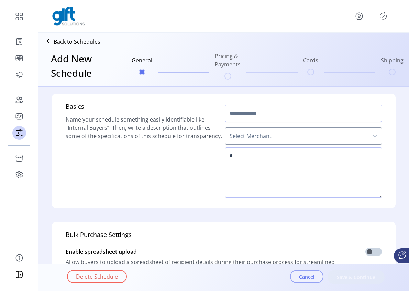
click at [314, 277] on span "Cancel" at bounding box center [306, 276] width 15 height 7
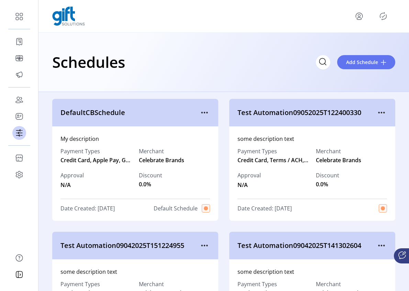
click at [358, 16] on icon "menu" at bounding box center [359, 15] width 2 height 2
click at [335, 42] on span "Sign Out" at bounding box center [335, 44] width 52 height 6
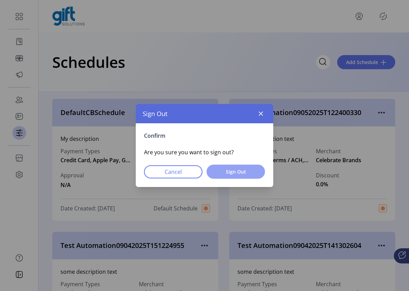
click at [240, 174] on span "Sign Out" at bounding box center [236, 171] width 41 height 7
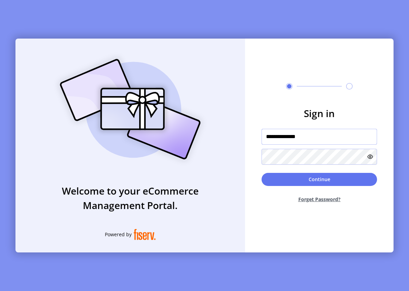
click at [320, 141] on input "**********" at bounding box center [320, 137] width 116 height 16
type input "**********"
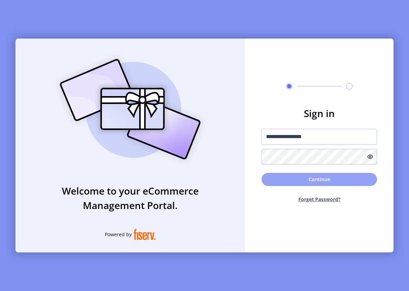
click at [332, 179] on button "Continue" at bounding box center [320, 179] width 116 height 13
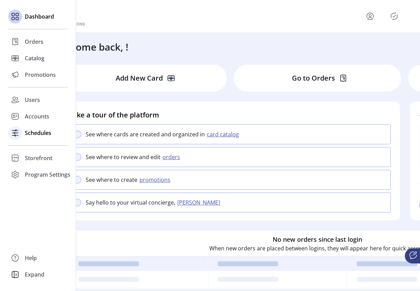
click at [22, 133] on div "Schedules" at bounding box center [38, 133] width 60 height 17
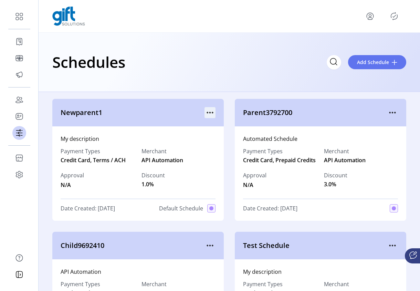
click at [211, 109] on icon "menu" at bounding box center [209, 112] width 11 height 11
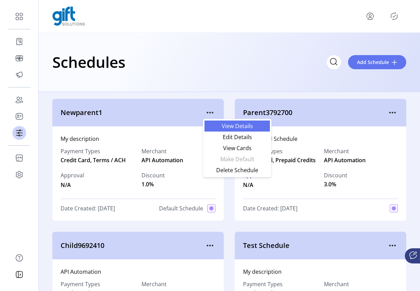
click at [230, 125] on span "View Details" at bounding box center [236, 126] width 57 height 6
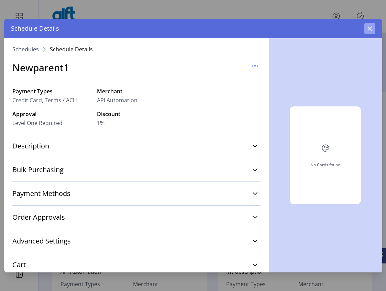
click at [371, 30] on icon "button" at bounding box center [370, 29] width 6 height 6
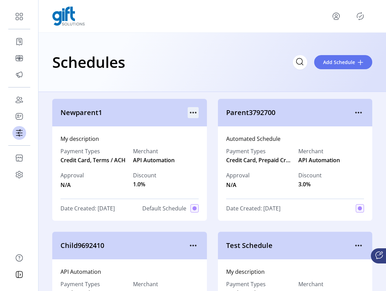
click at [192, 114] on icon "menu" at bounding box center [193, 112] width 11 height 11
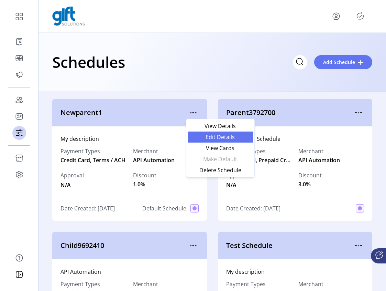
click at [224, 138] on span "Edit Details" at bounding box center [220, 137] width 57 height 6
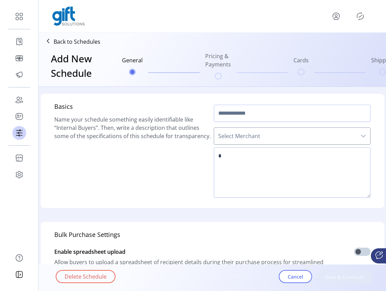
type input "**********"
type textarea "**********"
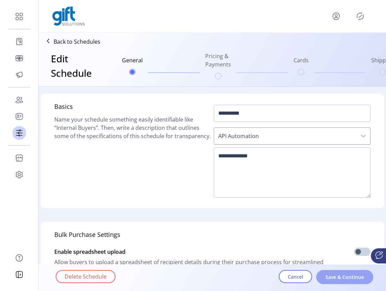
click at [351, 277] on span "Save & Continue" at bounding box center [344, 276] width 39 height 7
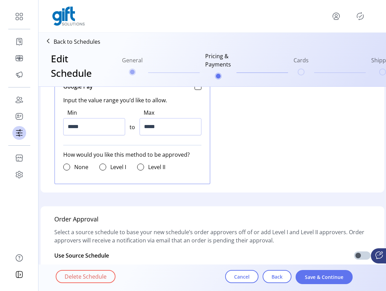
scroll to position [613, 0]
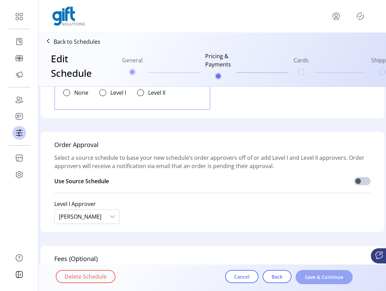
click at [331, 277] on span "Save & Continue" at bounding box center [324, 276] width 39 height 7
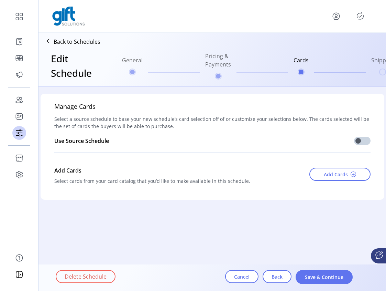
scroll to position [0, 0]
click at [278, 274] on span "Back" at bounding box center [277, 276] width 11 height 7
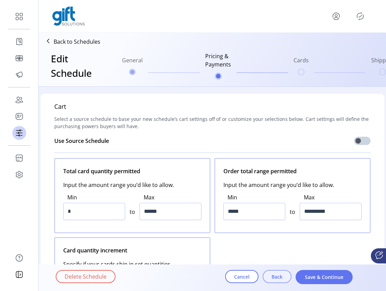
click at [277, 276] on span "Back" at bounding box center [277, 276] width 11 height 7
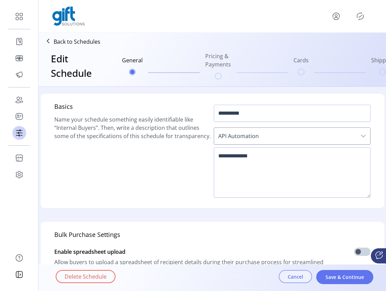
click at [294, 276] on span "Cancel" at bounding box center [295, 276] width 15 height 7
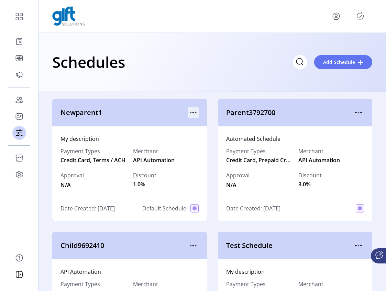
click at [195, 112] on icon "menu" at bounding box center [195, 112] width 1 height 1
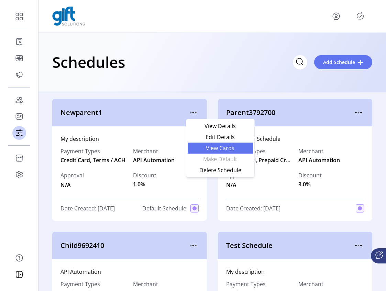
click at [224, 148] on span "View Cards" at bounding box center [220, 148] width 57 height 6
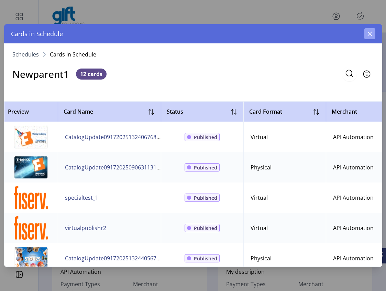
click at [370, 35] on icon "button" at bounding box center [370, 34] width 6 height 6
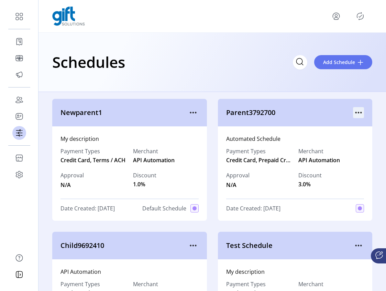
click at [353, 114] on icon "menu" at bounding box center [358, 112] width 11 height 11
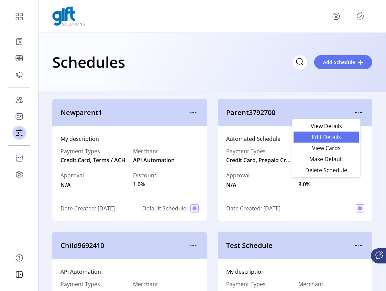
click at [327, 138] on span "Edit Details" at bounding box center [326, 137] width 57 height 6
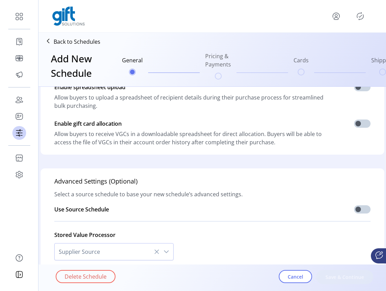
scroll to position [182, 0]
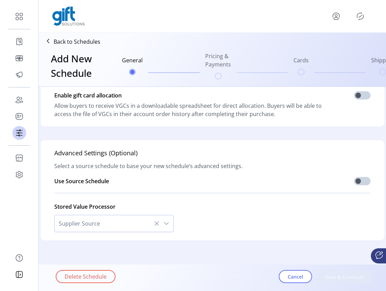
type input "**********"
type textarea "**********"
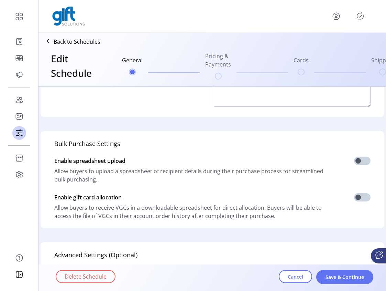
scroll to position [9, 0]
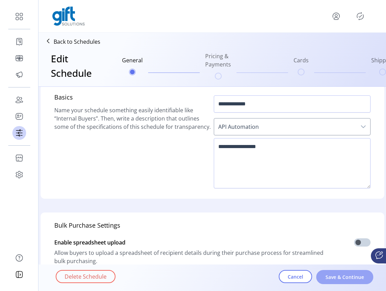
click at [337, 274] on span "Save & Continue" at bounding box center [344, 276] width 39 height 7
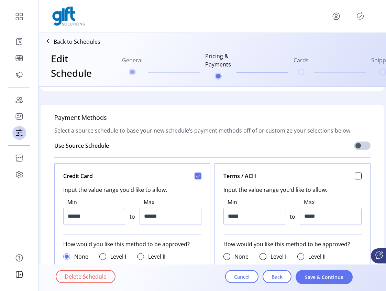
scroll to position [220, 0]
drag, startPoint x: 93, startPoint y: 216, endPoint x: 67, endPoint y: 215, distance: 25.8
click at [67, 215] on input "******" at bounding box center [94, 215] width 62 height 17
click at [96, 217] on input "******" at bounding box center [94, 215] width 62 height 17
drag, startPoint x: 89, startPoint y: 217, endPoint x: 69, endPoint y: 217, distance: 20.3
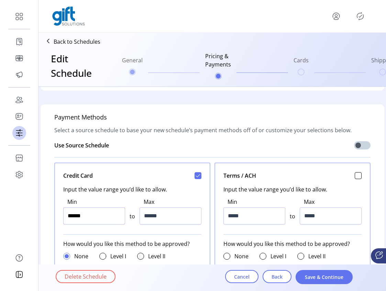
click at [69, 217] on input "******" at bounding box center [94, 215] width 62 height 17
type input "******"
drag, startPoint x: 169, startPoint y: 217, endPoint x: 152, endPoint y: 218, distance: 16.5
click at [152, 218] on input "******" at bounding box center [171, 215] width 62 height 17
drag, startPoint x: 153, startPoint y: 216, endPoint x: 159, endPoint y: 216, distance: 6.2
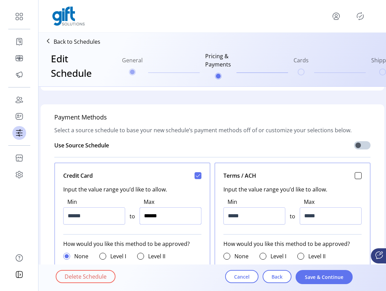
click at [152, 216] on input "******" at bounding box center [171, 215] width 62 height 17
click at [155, 216] on input "*******" at bounding box center [171, 215] width 62 height 17
type input "******"
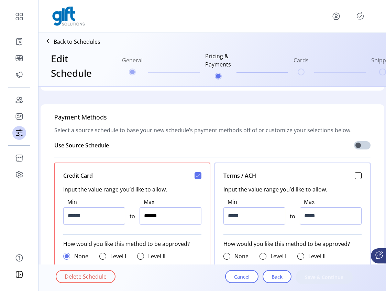
click at [180, 217] on input "******" at bounding box center [171, 215] width 62 height 17
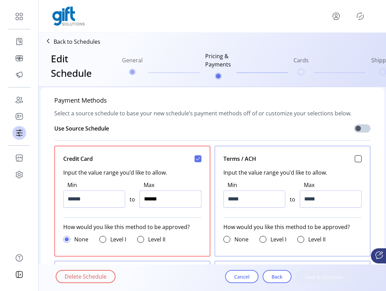
scroll to position [232, 0]
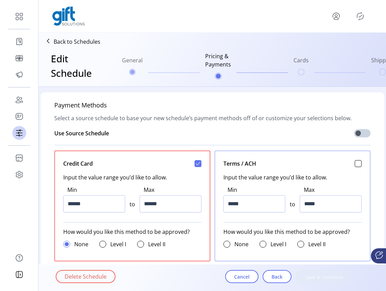
click at [171, 169] on span "Input the value range you’d like to allow." at bounding box center [132, 175] width 138 height 14
click at [179, 208] on input "******" at bounding box center [171, 203] width 62 height 17
click at [240, 207] on input "*****" at bounding box center [255, 203] width 62 height 17
click at [229, 204] on input "*****" at bounding box center [255, 203] width 62 height 17
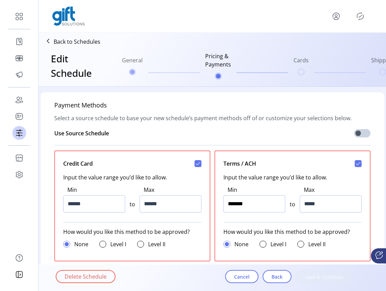
type input "*********"
click at [307, 202] on input "*****" at bounding box center [331, 203] width 62 height 17
type input "******"
click at [86, 204] on input "******" at bounding box center [94, 203] width 62 height 17
type input "*****"
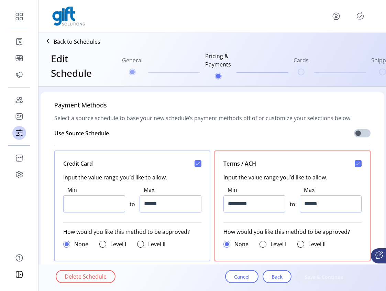
type input "*****"
click at [162, 205] on input "******" at bounding box center [171, 203] width 62 height 17
type input "*****"
click at [196, 163] on div at bounding box center [198, 163] width 7 height 7
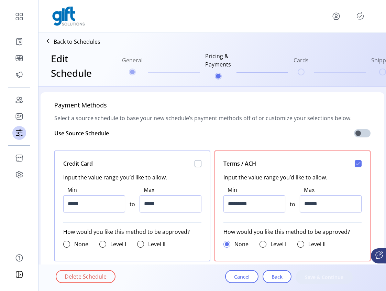
scroll to position [4, 2]
click at [101, 243] on div at bounding box center [102, 243] width 7 height 7
click at [101, 244] on span at bounding box center [103, 244] width 4 height 4
click at [65, 244] on div at bounding box center [66, 243] width 7 height 7
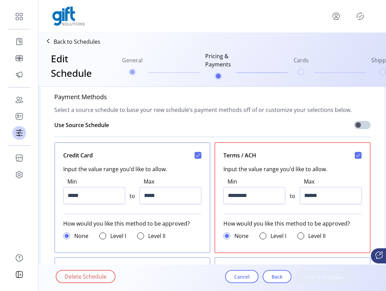
scroll to position [241, 0]
click at [245, 277] on span "Cancel" at bounding box center [241, 276] width 15 height 7
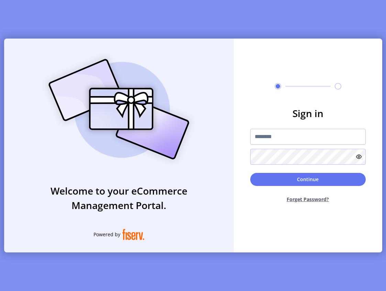
click at [241, 279] on div "Welcome to your eCommerce Management Portal. Powered by Sign in Continue Forget…" at bounding box center [193, 145] width 386 height 291
type input "**********"
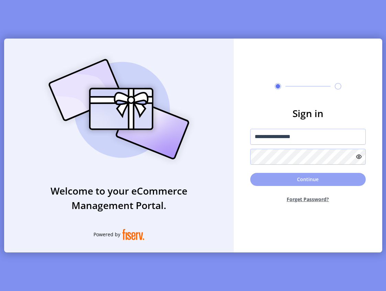
click at [298, 175] on button "Continue" at bounding box center [308, 179] width 116 height 13
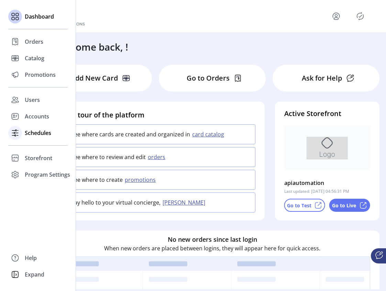
click at [23, 133] on div "Schedules" at bounding box center [38, 133] width 60 height 17
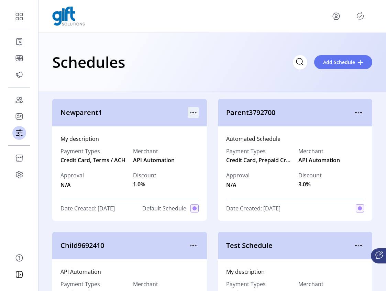
click at [190, 110] on icon "menu" at bounding box center [193, 112] width 11 height 11
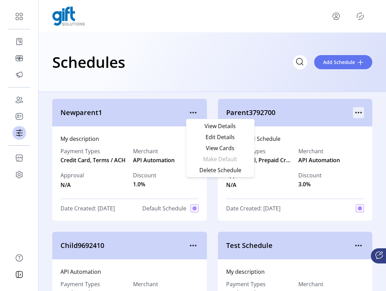
click at [355, 113] on icon "menu" at bounding box center [358, 112] width 11 height 11
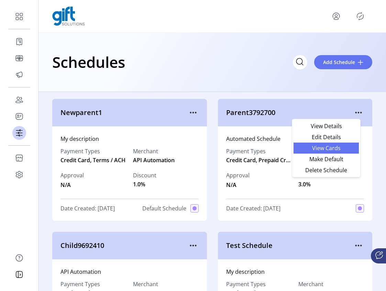
click at [334, 151] on span "View Cards" at bounding box center [326, 148] width 57 height 6
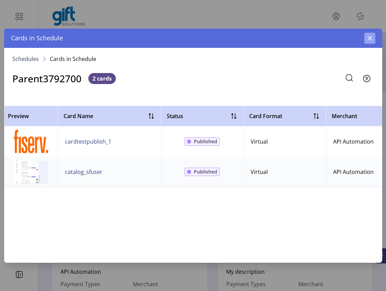
click at [370, 39] on icon "button" at bounding box center [370, 38] width 6 height 6
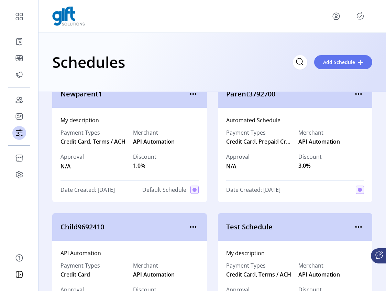
scroll to position [83, 0]
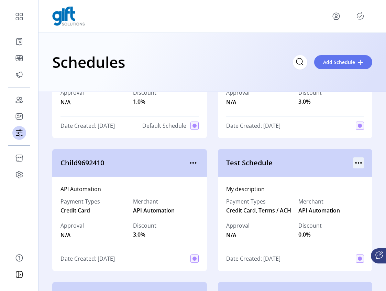
click at [355, 161] on icon "menu" at bounding box center [358, 162] width 11 height 11
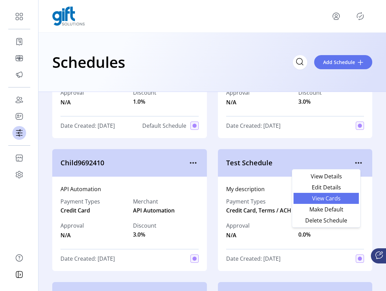
click at [330, 199] on span "View Cards" at bounding box center [326, 198] width 57 height 6
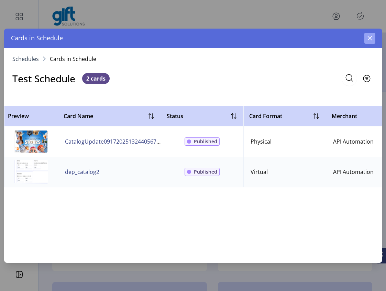
click at [370, 38] on icon "button" at bounding box center [370, 38] width 4 height 4
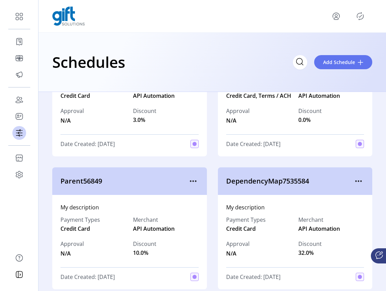
scroll to position [213, 0]
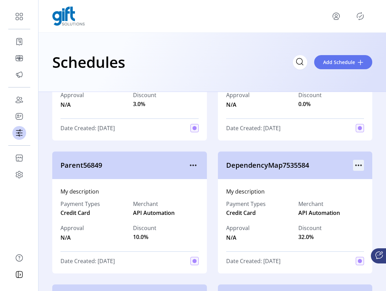
click at [355, 166] on icon "menu" at bounding box center [358, 165] width 11 height 11
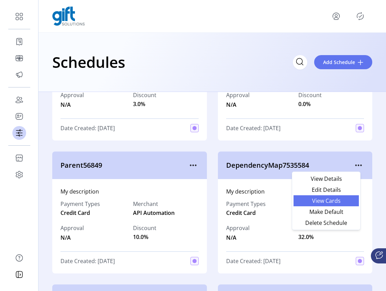
click at [336, 200] on span "View Cards" at bounding box center [326, 201] width 57 height 6
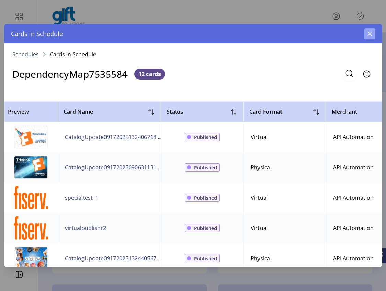
click at [365, 33] on button "button" at bounding box center [370, 33] width 11 height 11
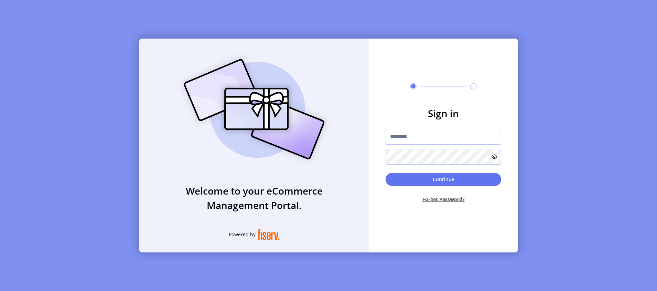
type input "**********"
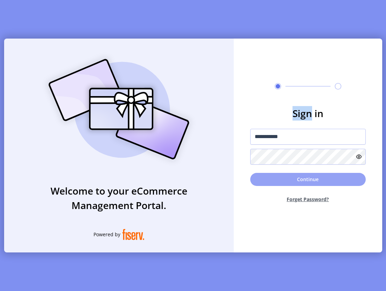
click at [311, 181] on button "Continue" at bounding box center [308, 179] width 116 height 13
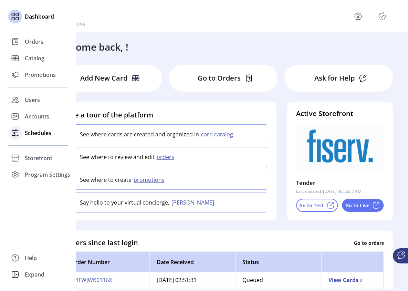
click at [21, 134] on div at bounding box center [15, 133] width 14 height 14
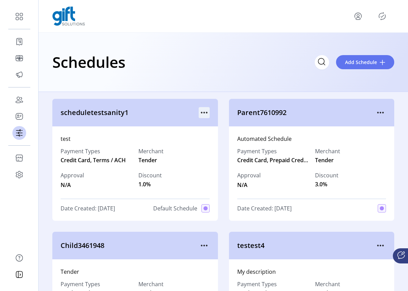
click at [201, 111] on icon "menu" at bounding box center [203, 112] width 11 height 11
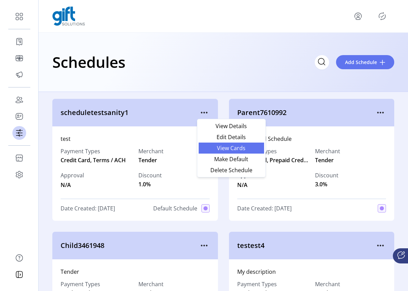
click at [231, 148] on span "View Cards" at bounding box center [231, 148] width 57 height 6
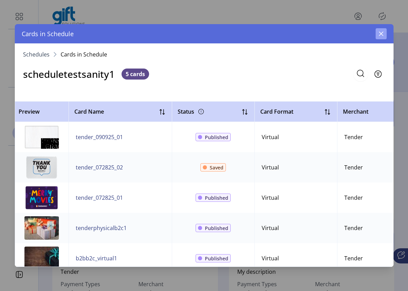
click at [380, 33] on icon "button" at bounding box center [381, 34] width 6 height 6
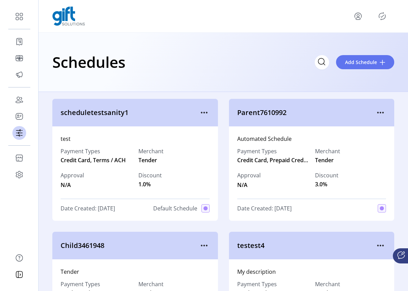
click at [211, 111] on div "scheduletestsanity1" at bounding box center [134, 113] width 165 height 28
click at [203, 112] on icon "menu" at bounding box center [203, 112] width 11 height 11
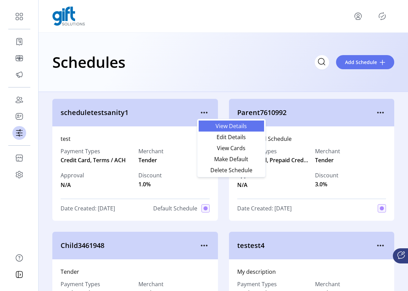
click at [223, 128] on span "View Details" at bounding box center [231, 126] width 57 height 6
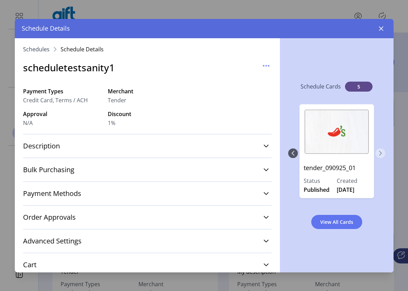
click at [380, 151] on icon "Next Page" at bounding box center [380, 153] width 3 height 5
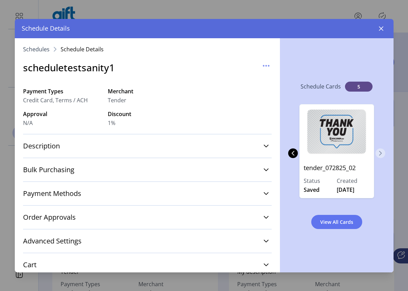
click at [380, 155] on button "Next Page" at bounding box center [380, 153] width 10 height 10
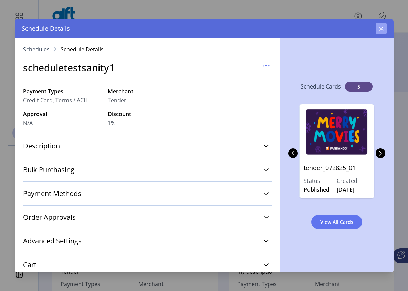
click at [383, 30] on icon "button" at bounding box center [381, 29] width 6 height 6
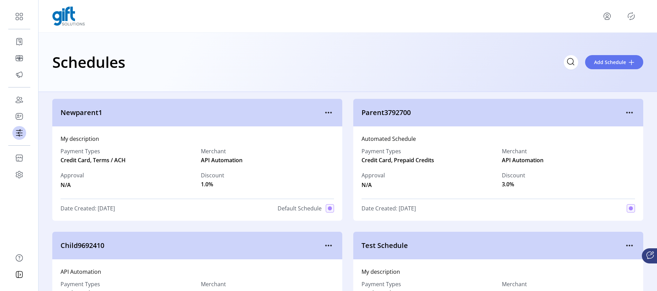
click at [261, 107] on div "Newparent1" at bounding box center [197, 113] width 290 height 28
click at [613, 64] on span "Add Schedule" at bounding box center [610, 61] width 32 height 7
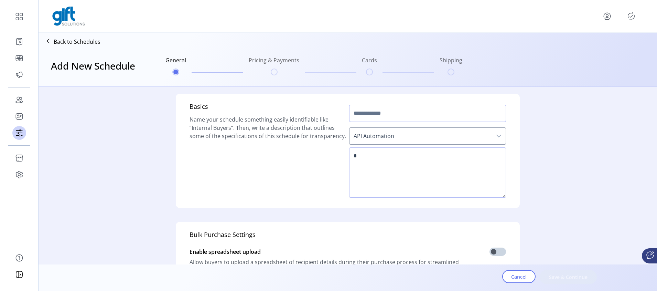
click at [380, 113] on input "text" at bounding box center [427, 113] width 157 height 17
type input "*****"
click at [382, 157] on textarea at bounding box center [427, 172] width 157 height 50
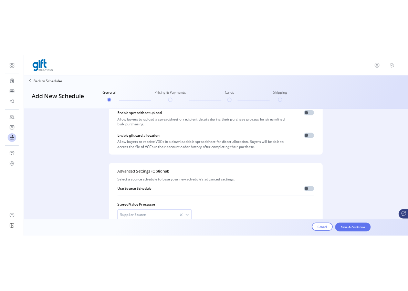
scroll to position [200, 0]
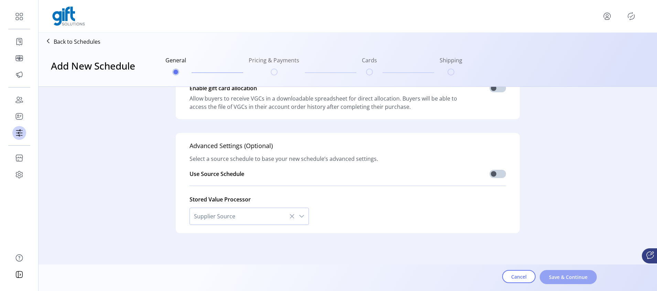
type textarea "******"
click at [560, 274] on span "Save & Continue" at bounding box center [568, 276] width 39 height 7
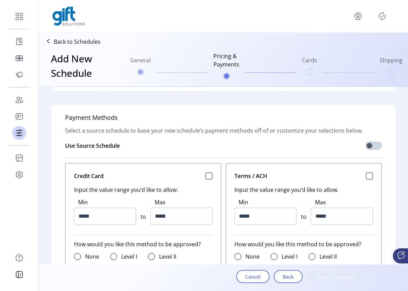
scroll to position [235, 0]
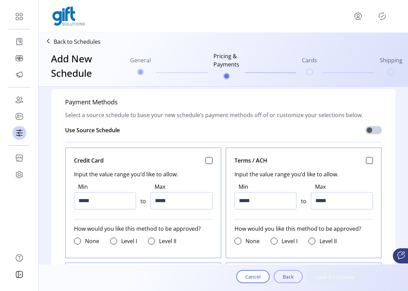
click at [286, 278] on span "Back" at bounding box center [287, 276] width 11 height 7
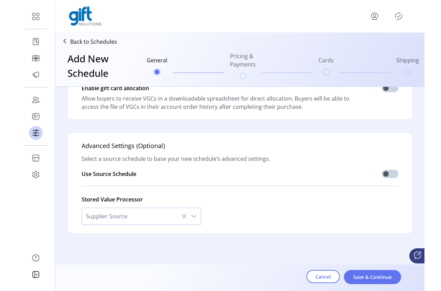
scroll to position [200, 0]
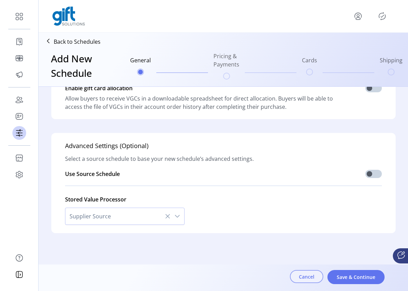
click at [301, 278] on span "Cancel" at bounding box center [306, 276] width 15 height 7
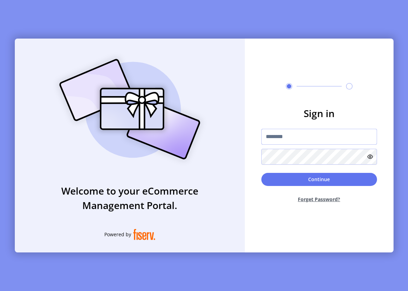
type input "**********"
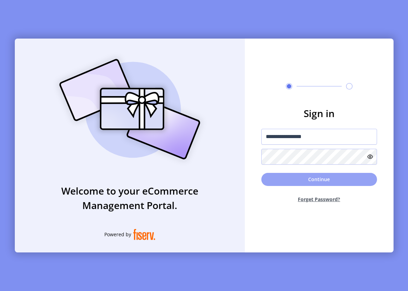
click at [320, 178] on button "Continue" at bounding box center [319, 179] width 116 height 13
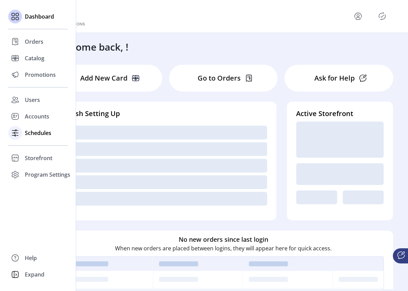
click at [34, 135] on span "Schedules" at bounding box center [38, 133] width 26 height 8
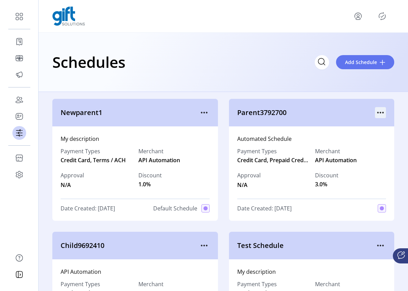
click at [381, 111] on icon "menu" at bounding box center [380, 112] width 11 height 11
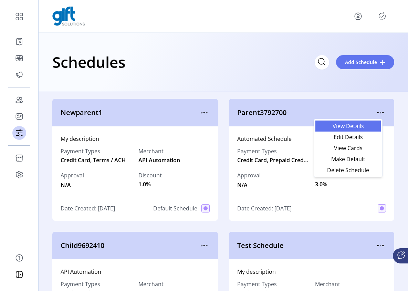
click at [366, 127] on span "View Details" at bounding box center [347, 126] width 57 height 6
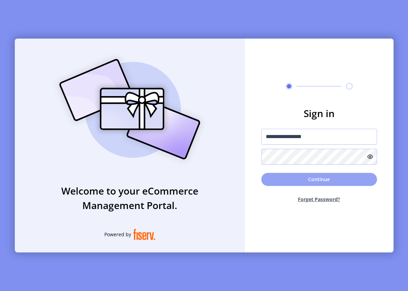
click at [286, 180] on button "Continue" at bounding box center [319, 179] width 116 height 13
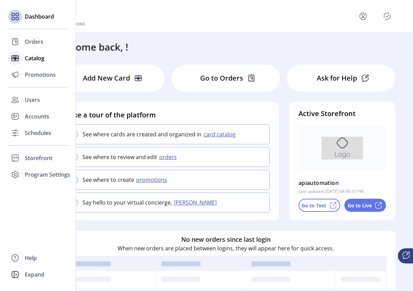
click at [33, 60] on span "Catalog" at bounding box center [35, 58] width 20 height 8
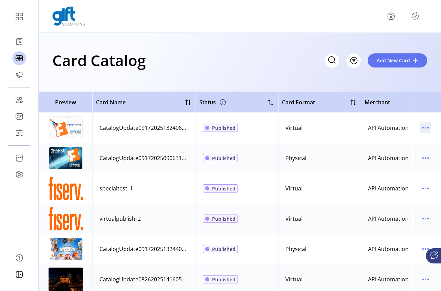
click at [420, 129] on icon "menu" at bounding box center [425, 127] width 11 height 11
click at [434, 165] on td at bounding box center [426, 158] width 28 height 30
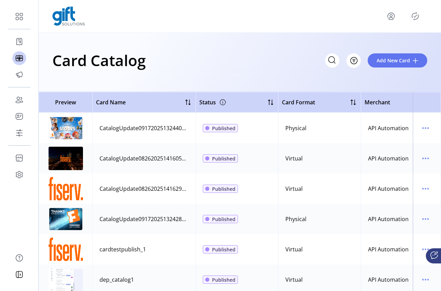
scroll to position [191, 0]
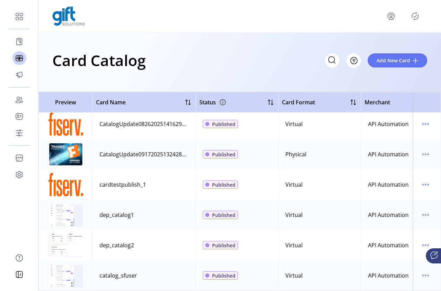
drag, startPoint x: 228, startPoint y: 285, endPoint x: 127, endPoint y: 286, distance: 100.4
click at [127, 286] on div "Preview Card Name Status Card Format Merchant Brand Date Created Date Modified …" at bounding box center [240, 191] width 402 height 199
click at [173, 279] on td "catalog_sfuser" at bounding box center [143, 275] width 103 height 30
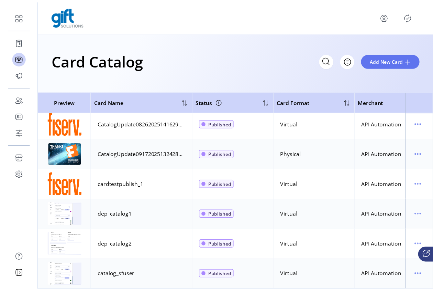
scroll to position [0, 0]
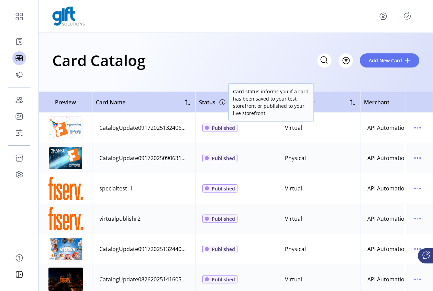
click at [224, 106] on icon at bounding box center [221, 102] width 11 height 11
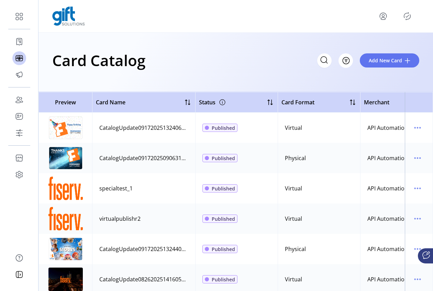
click at [223, 102] on icon at bounding box center [221, 102] width 11 height 11
click at [430, 176] on td at bounding box center [419, 188] width 28 height 30
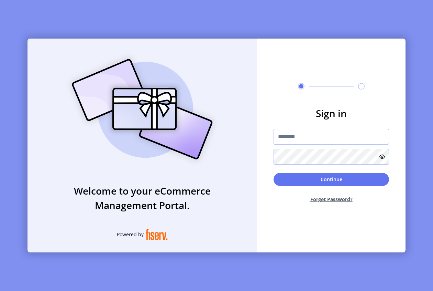
type input "**********"
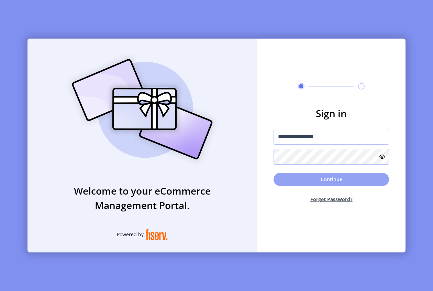
click at [329, 180] on button "Continue" at bounding box center [332, 179] width 116 height 13
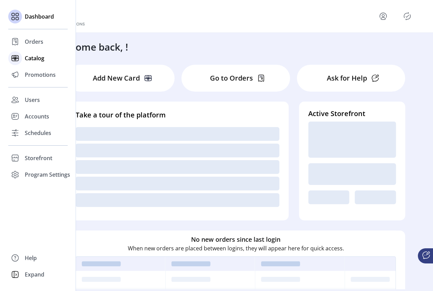
click at [36, 58] on span "Catalog" at bounding box center [35, 58] width 20 height 8
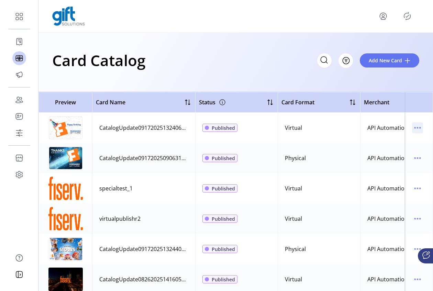
click at [413, 125] on icon "menu" at bounding box center [417, 127] width 11 height 11
click at [416, 162] on link "Delete Card" at bounding box center [385, 163] width 65 height 11
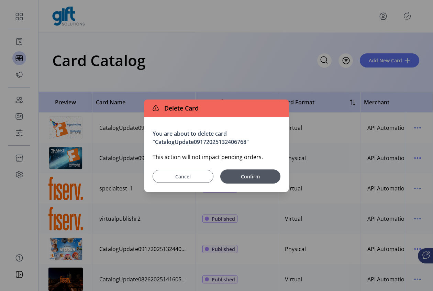
click at [190, 177] on span "Cancel" at bounding box center [183, 176] width 44 height 7
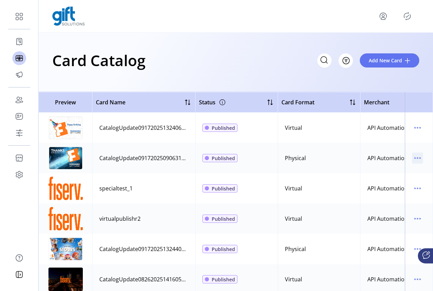
click at [419, 157] on icon "menu" at bounding box center [417, 157] width 11 height 11
click at [414, 217] on icon "menu" at bounding box center [417, 218] width 11 height 11
click at [413, 192] on icon "menu" at bounding box center [417, 188] width 11 height 11
click at [413, 153] on icon "menu" at bounding box center [417, 157] width 11 height 11
click at [420, 128] on icon "menu" at bounding box center [420, 127] width 1 height 1
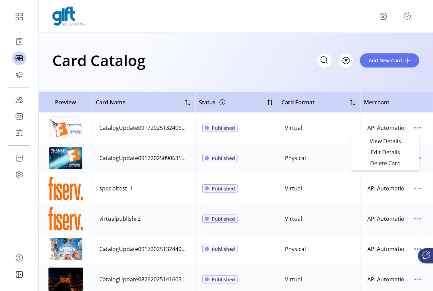
click at [429, 183] on td at bounding box center [419, 188] width 28 height 30
click at [420, 128] on icon "menu" at bounding box center [420, 127] width 1 height 1
click at [351, 98] on div at bounding box center [353, 102] width 8 height 8
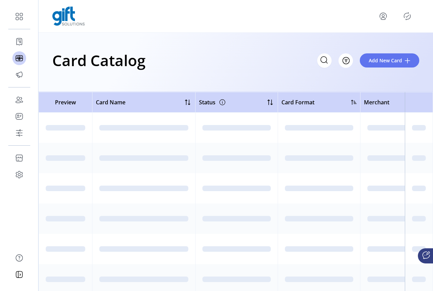
click at [348, 87] on div "Card Catalog Filter Add New Card" at bounding box center [236, 62] width 395 height 59
click at [384, 14] on icon "menu" at bounding box center [383, 16] width 11 height 11
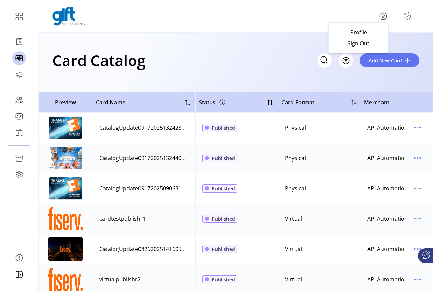
click at [406, 18] on icon "Publisher Panel" at bounding box center [407, 16] width 11 height 11
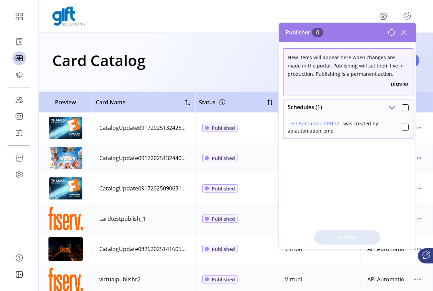
drag, startPoint x: 403, startPoint y: 106, endPoint x: 403, endPoint y: 113, distance: 7.6
click at [403, 106] on div at bounding box center [405, 107] width 7 height 7
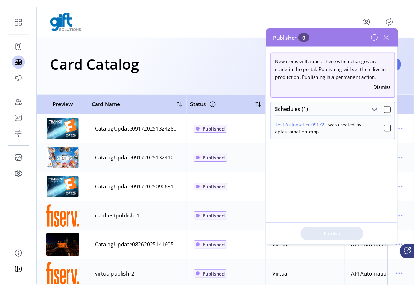
scroll to position [4, 2]
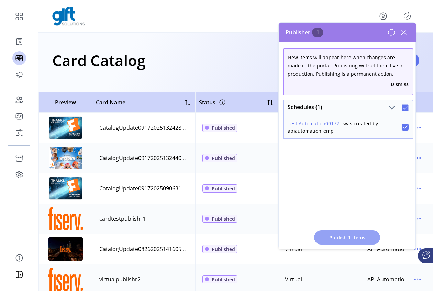
click at [344, 237] on span "Publish 1 Items" at bounding box center [347, 237] width 48 height 7
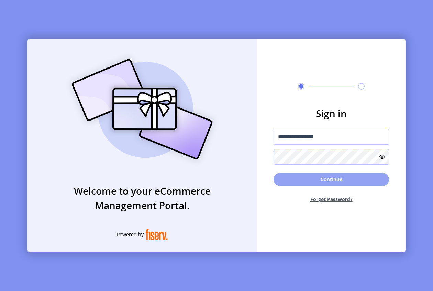
click at [326, 177] on button "Continue" at bounding box center [332, 179] width 116 height 13
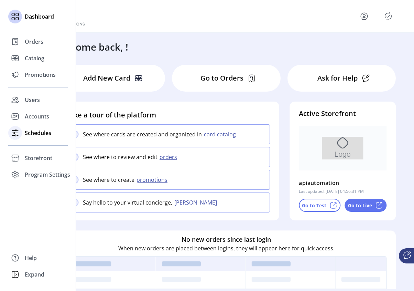
click at [18, 134] on icon at bounding box center [15, 132] width 11 height 11
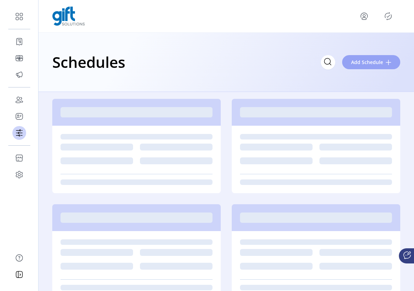
click at [369, 61] on span "Add Schedule" at bounding box center [367, 61] width 32 height 7
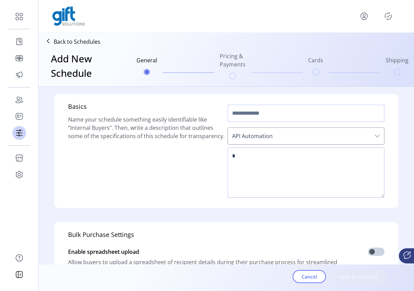
click at [276, 118] on input "text" at bounding box center [306, 113] width 157 height 17
type input "*****"
click at [290, 169] on textarea at bounding box center [306, 172] width 157 height 50
type textarea "******"
click at [364, 279] on span "Save & Continue" at bounding box center [358, 276] width 39 height 7
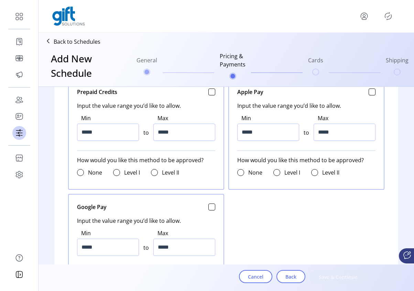
scroll to position [431, 0]
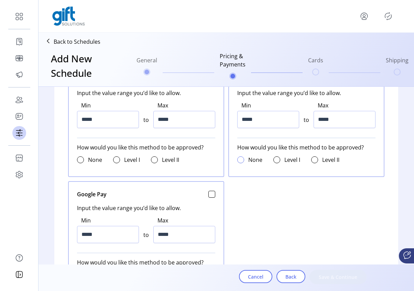
click at [239, 161] on div at bounding box center [240, 159] width 7 height 7
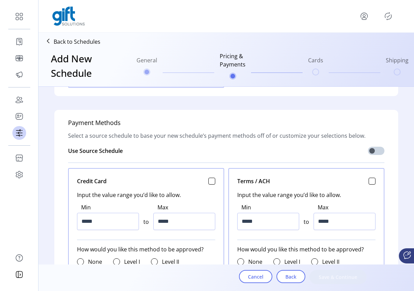
scroll to position [215, 0]
click at [82, 224] on input "*****" at bounding box center [108, 220] width 62 height 17
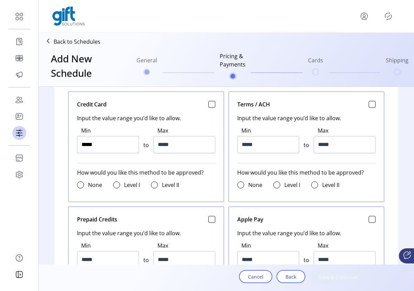
scroll to position [349, 0]
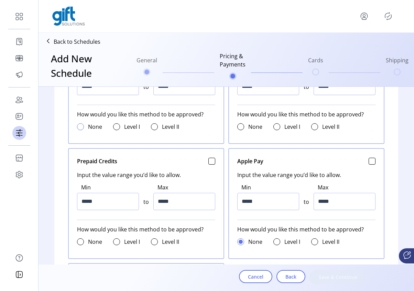
click at [80, 127] on div at bounding box center [80, 126] width 7 height 7
click at [80, 127] on span at bounding box center [80, 127] width 4 height 4
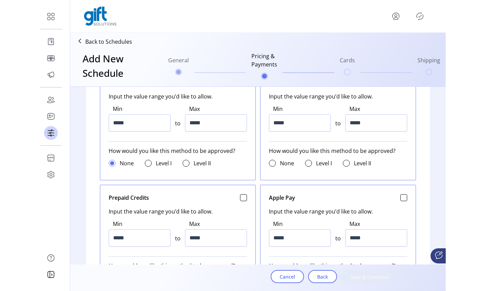
scroll to position [302, 0]
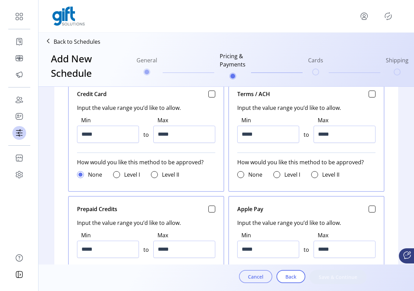
click at [251, 276] on span "Cancel" at bounding box center [255, 276] width 15 height 7
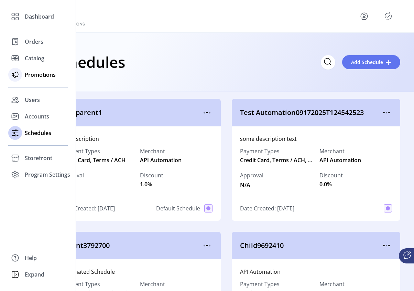
click at [22, 74] on div "Promotions" at bounding box center [38, 74] width 60 height 17
click at [31, 56] on span "Catalog" at bounding box center [35, 58] width 20 height 8
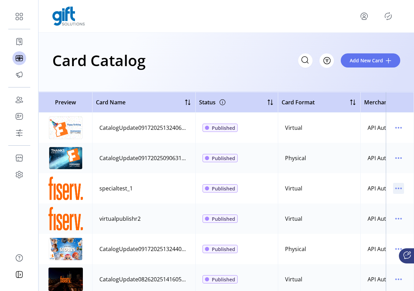
click at [396, 191] on icon "menu" at bounding box center [398, 188] width 11 height 11
click at [408, 190] on td at bounding box center [400, 188] width 28 height 30
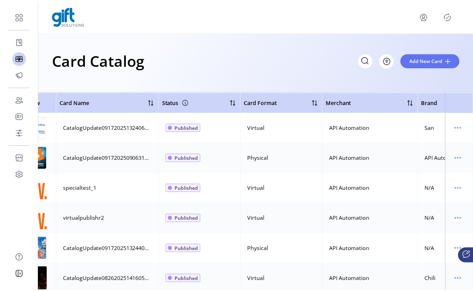
scroll to position [0, 17]
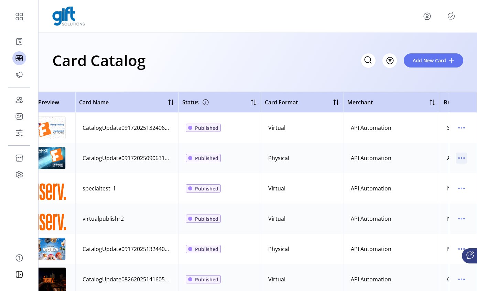
click at [461, 158] on icon "menu" at bounding box center [461, 158] width 1 height 1
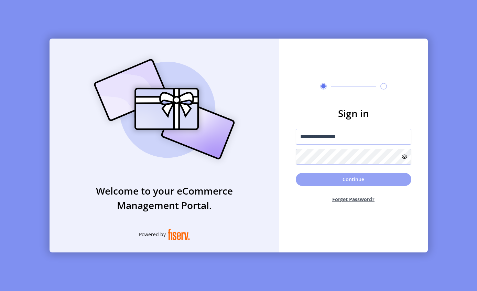
click at [351, 174] on button "Continue" at bounding box center [354, 179] width 116 height 13
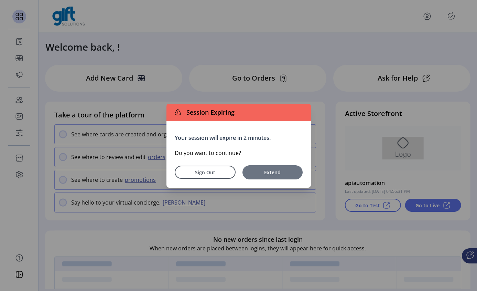
click at [270, 177] on button "Extend" at bounding box center [273, 172] width 60 height 14
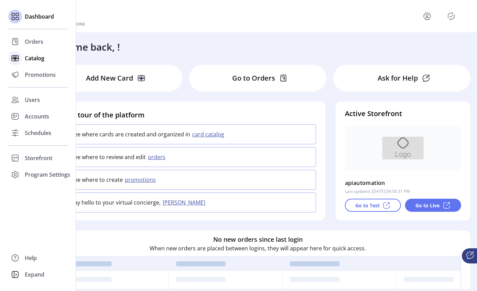
click at [34, 63] on div "Catalog" at bounding box center [38, 58] width 60 height 17
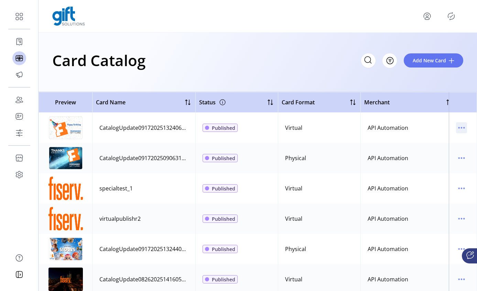
click at [459, 127] on icon "menu" at bounding box center [461, 127] width 11 height 11
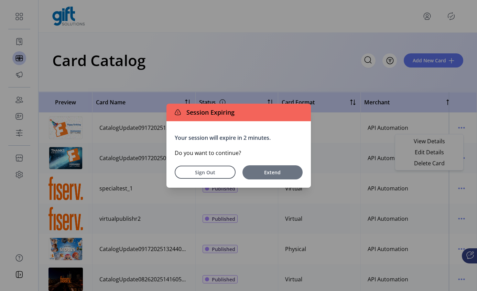
click at [286, 172] on span "Extend" at bounding box center [272, 172] width 53 height 7
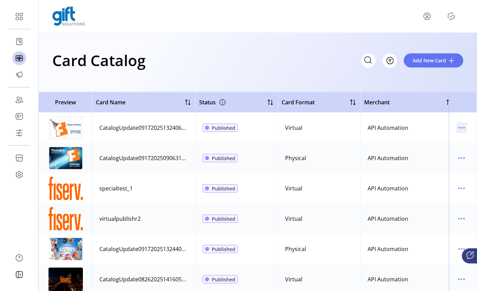
click at [456, 129] on icon "menu" at bounding box center [461, 127] width 11 height 11
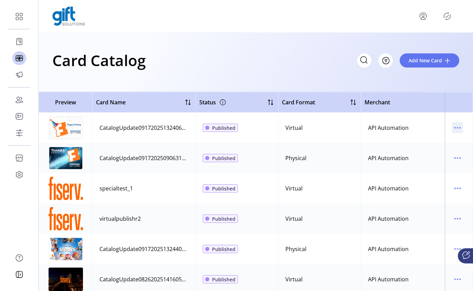
click at [455, 126] on icon "menu" at bounding box center [457, 127] width 11 height 11
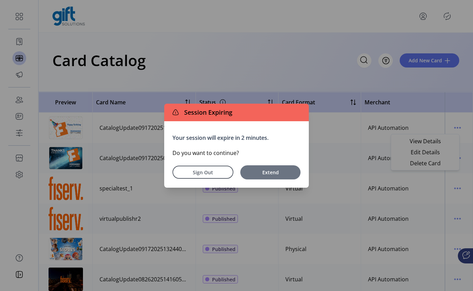
click at [256, 173] on span "Extend" at bounding box center [270, 172] width 53 height 7
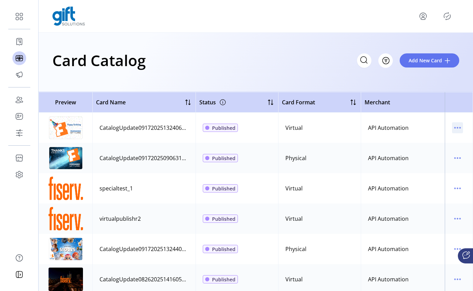
click at [452, 128] on icon "menu" at bounding box center [457, 127] width 11 height 11
click at [419, 164] on span "Delete Card" at bounding box center [424, 163] width 57 height 6
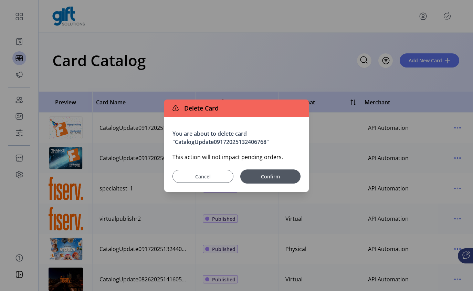
click at [204, 175] on span "Cancel" at bounding box center [203, 176] width 44 height 7
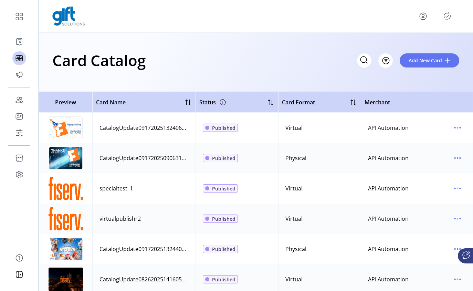
click at [456, 136] on td at bounding box center [458, 127] width 28 height 30
click at [455, 131] on icon "menu" at bounding box center [457, 127] width 11 height 11
click at [418, 161] on span "Delete Card" at bounding box center [424, 163] width 57 height 6
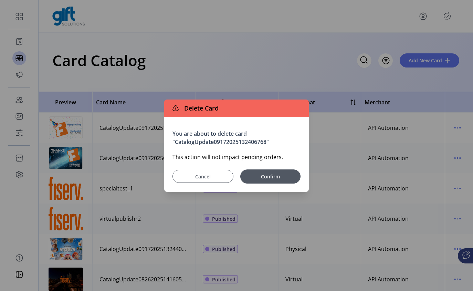
click at [215, 173] on span "Cancel" at bounding box center [203, 176] width 44 height 7
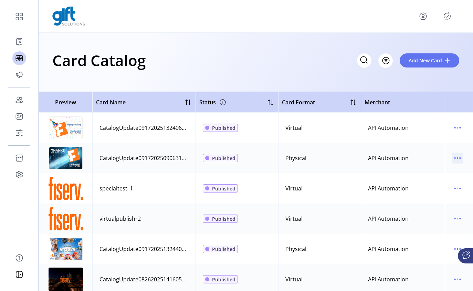
click at [453, 157] on icon "menu" at bounding box center [457, 157] width 11 height 11
click at [445, 191] on span "Delete Card" at bounding box center [424, 194] width 57 height 6
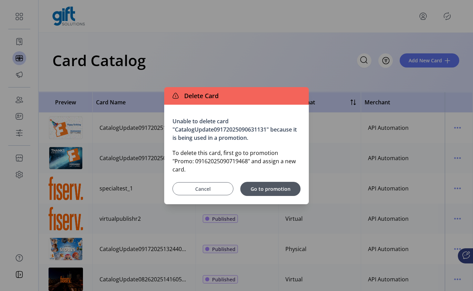
click at [199, 182] on button "Cancel" at bounding box center [202, 188] width 61 height 13
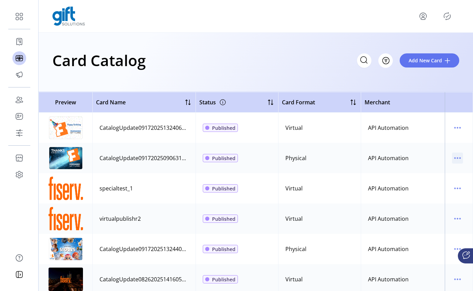
click at [454, 157] on icon "menu" at bounding box center [457, 157] width 11 height 11
click at [457, 161] on icon "menu" at bounding box center [457, 157] width 11 height 11
click at [457, 158] on icon "menu" at bounding box center [457, 158] width 1 height 1
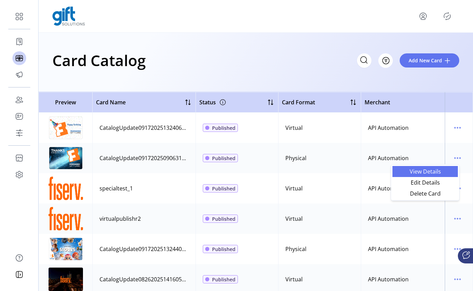
click at [432, 170] on span "View Details" at bounding box center [424, 172] width 57 height 6
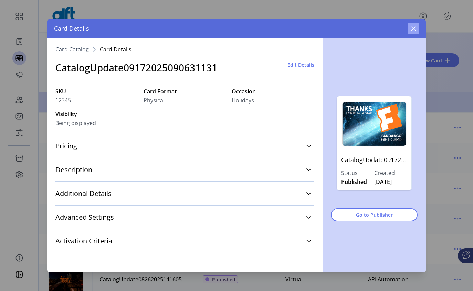
click at [412, 28] on icon "button" at bounding box center [413, 29] width 6 height 6
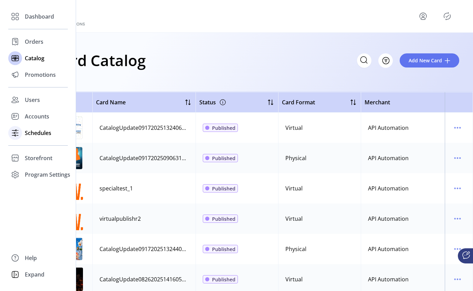
click at [28, 131] on span "Schedules" at bounding box center [38, 133] width 26 height 8
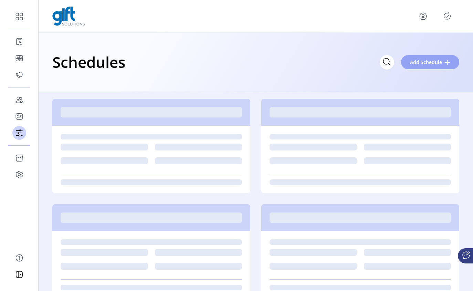
click at [425, 61] on span "Add Schedule" at bounding box center [426, 61] width 32 height 7
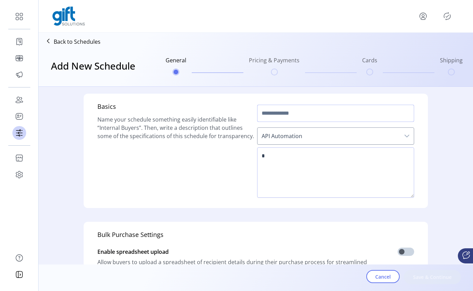
click at [306, 114] on input "text" at bounding box center [335, 113] width 157 height 17
type input "******"
click at [289, 153] on textarea at bounding box center [335, 172] width 157 height 50
type textarea "******"
click at [444, 280] on span "Save & Continue" at bounding box center [431, 276] width 39 height 7
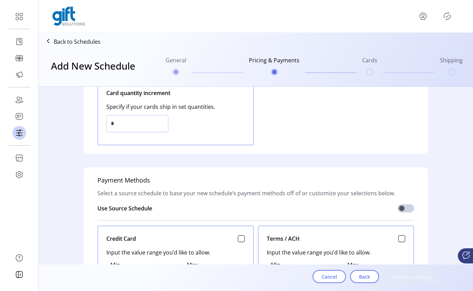
scroll to position [173, 0]
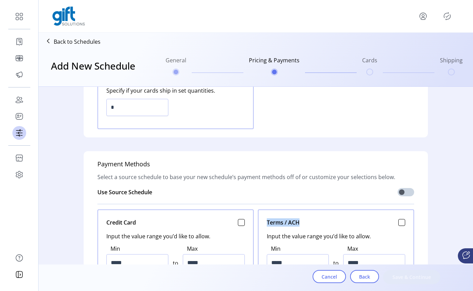
drag, startPoint x: 264, startPoint y: 221, endPoint x: 306, endPoint y: 222, distance: 42.3
click at [305, 223] on div "Terms / ACH Input the value range you’d like to allow. Min ***** to Max ***** H…" at bounding box center [336, 264] width 156 height 111
drag, startPoint x: 120, startPoint y: 223, endPoint x: 182, endPoint y: 217, distance: 62.2
click at [143, 222] on div "Credit Card Input the value range you’d like to allow. Min ***** to Max ***** H…" at bounding box center [175, 264] width 156 height 111
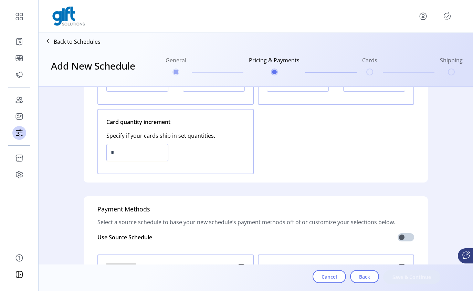
scroll to position [279, 0]
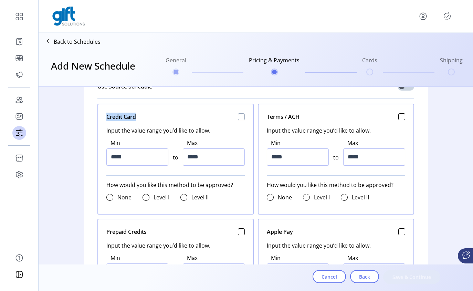
click at [239, 116] on div at bounding box center [241, 116] width 7 height 7
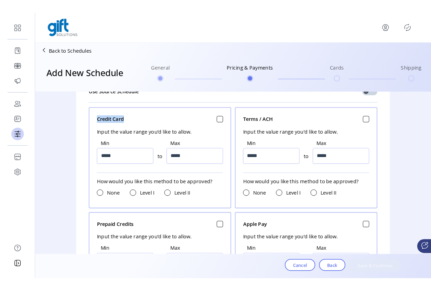
scroll to position [4, 2]
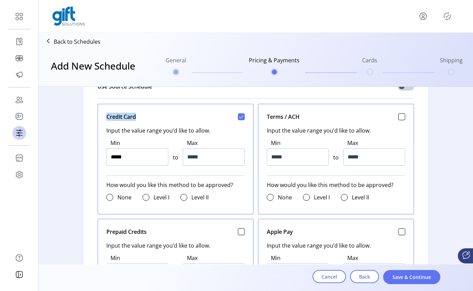
click at [120, 158] on input "*****" at bounding box center [137, 156] width 62 height 17
click at [228, 159] on input "*****" at bounding box center [214, 156] width 62 height 17
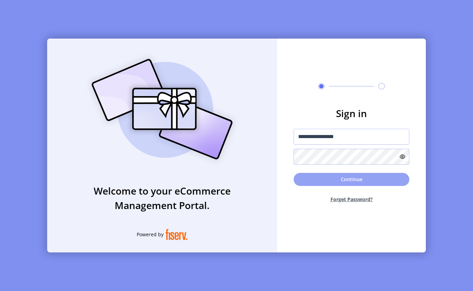
click at [351, 178] on button "Continue" at bounding box center [351, 179] width 116 height 13
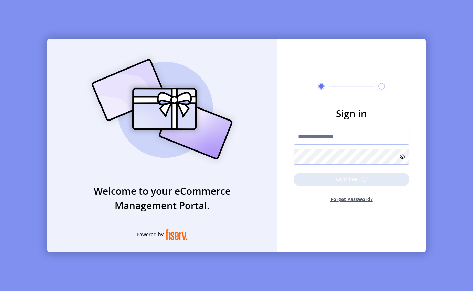
click at [472, 91] on div "**********" at bounding box center [236, 145] width 473 height 291
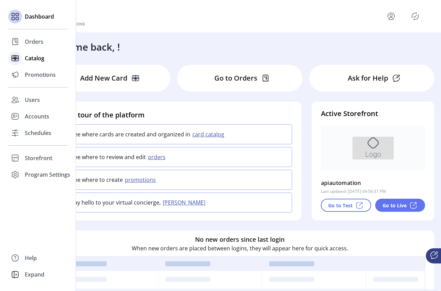
click at [34, 57] on span "Catalog" at bounding box center [35, 58] width 20 height 8
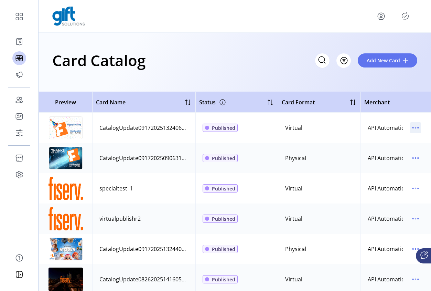
click at [410, 125] on icon "menu" at bounding box center [415, 127] width 11 height 11
click at [388, 140] on span "View Details" at bounding box center [383, 141] width 57 height 6
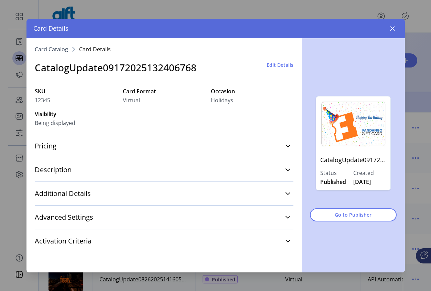
click at [52, 47] on span "Card Catalog" at bounding box center [51, 49] width 33 height 6
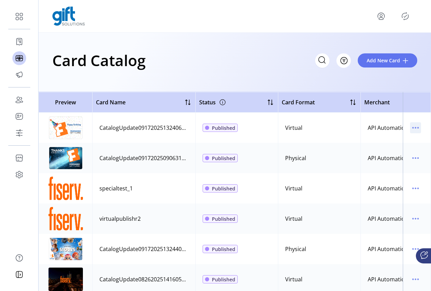
click at [413, 125] on icon "menu" at bounding box center [415, 127] width 11 height 11
click at [385, 143] on span "View Details" at bounding box center [383, 141] width 57 height 6
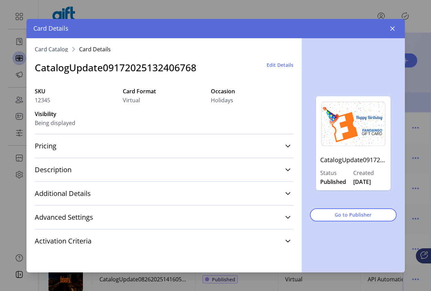
click at [82, 55] on div "CatalogUpdate09172025132406768 Edit Details" at bounding box center [164, 67] width 259 height 31
click at [91, 50] on span "Card Details" at bounding box center [95, 49] width 32 height 6
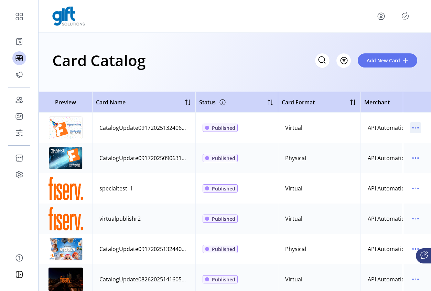
click at [411, 126] on icon "menu" at bounding box center [415, 127] width 11 height 11
click at [390, 140] on span "View Details" at bounding box center [383, 141] width 57 height 6
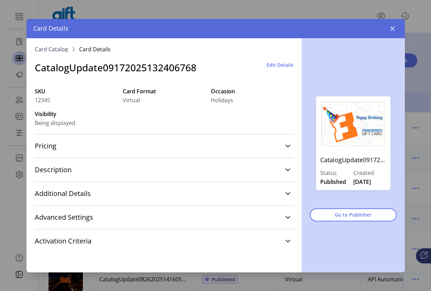
click at [52, 54] on div "CatalogUpdate09172025132406768 Edit Details" at bounding box center [164, 67] width 259 height 31
click at [54, 50] on span "Card Catalog" at bounding box center [51, 49] width 33 height 6
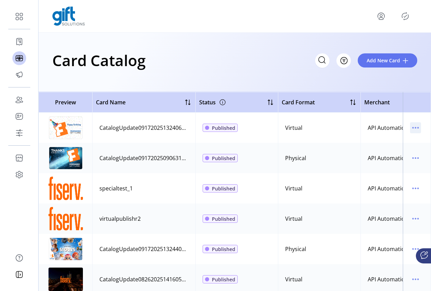
click at [418, 127] on icon "menu" at bounding box center [418, 127] width 1 height 1
click at [386, 144] on span "View Details" at bounding box center [383, 141] width 57 height 6
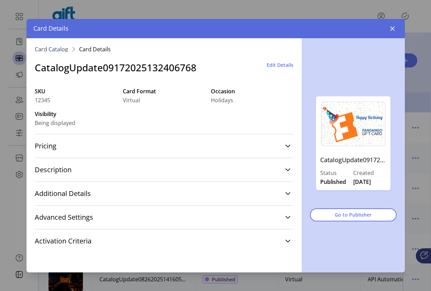
click at [278, 65] on span "Edit Details" at bounding box center [280, 64] width 27 height 7
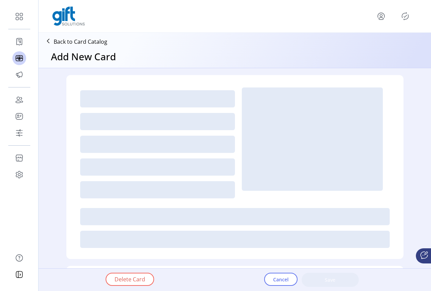
type textarea "**********"
type input "*"
click at [272, 280] on button "Cancel" at bounding box center [280, 278] width 33 height 13
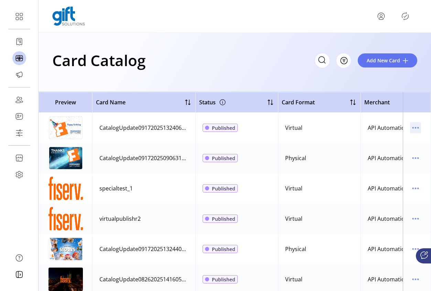
click at [410, 129] on icon "menu" at bounding box center [415, 127] width 11 height 11
click at [387, 143] on span "View Details" at bounding box center [383, 141] width 57 height 6
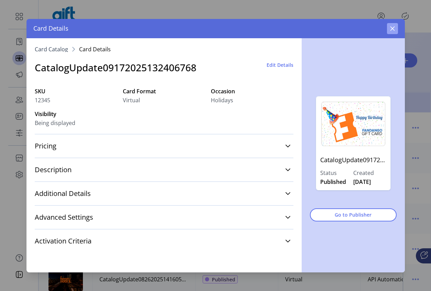
click at [392, 30] on icon "button" at bounding box center [393, 29] width 6 height 6
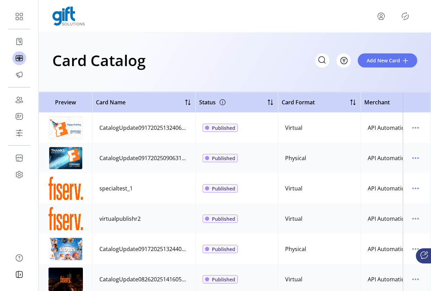
click at [412, 165] on td at bounding box center [417, 158] width 28 height 30
click at [414, 159] on icon "menu" at bounding box center [415, 157] width 11 height 11
click at [385, 184] on span "Edit Details" at bounding box center [383, 183] width 57 height 6
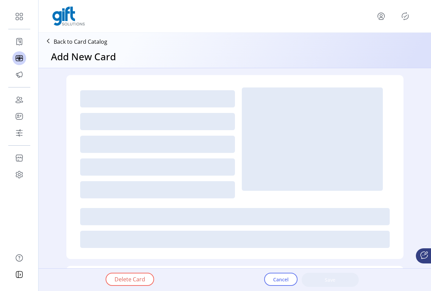
type textarea "**********"
type input "*"
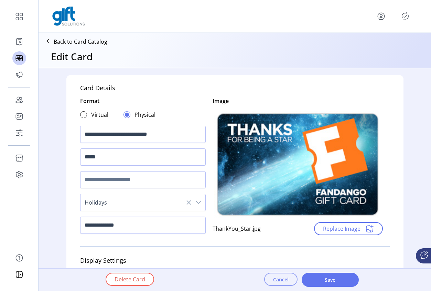
click at [281, 278] on span "Cancel" at bounding box center [280, 279] width 15 height 7
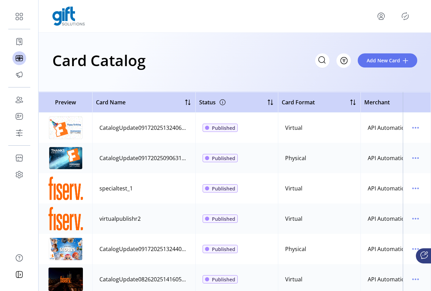
click at [415, 127] on icon "menu" at bounding box center [415, 127] width 1 height 1
click at [388, 144] on span "View Details" at bounding box center [383, 141] width 57 height 6
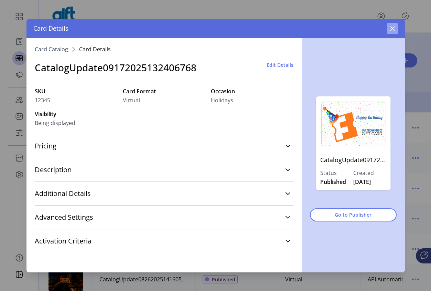
click at [394, 29] on icon "button" at bounding box center [393, 29] width 6 height 6
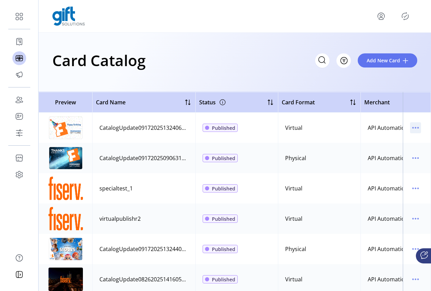
click at [410, 125] on icon "menu" at bounding box center [415, 127] width 11 height 11
click at [391, 152] on span "Edit Details" at bounding box center [383, 152] width 57 height 6
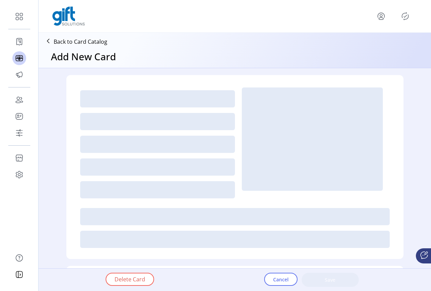
type textarea "**********"
type input "*"
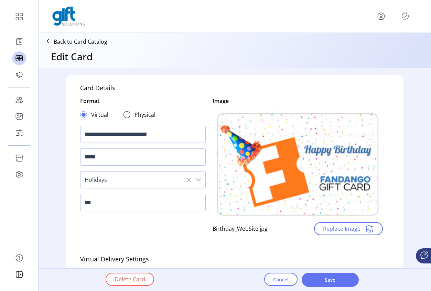
scroll to position [471, 0]
